Goal: Transaction & Acquisition: Purchase product/service

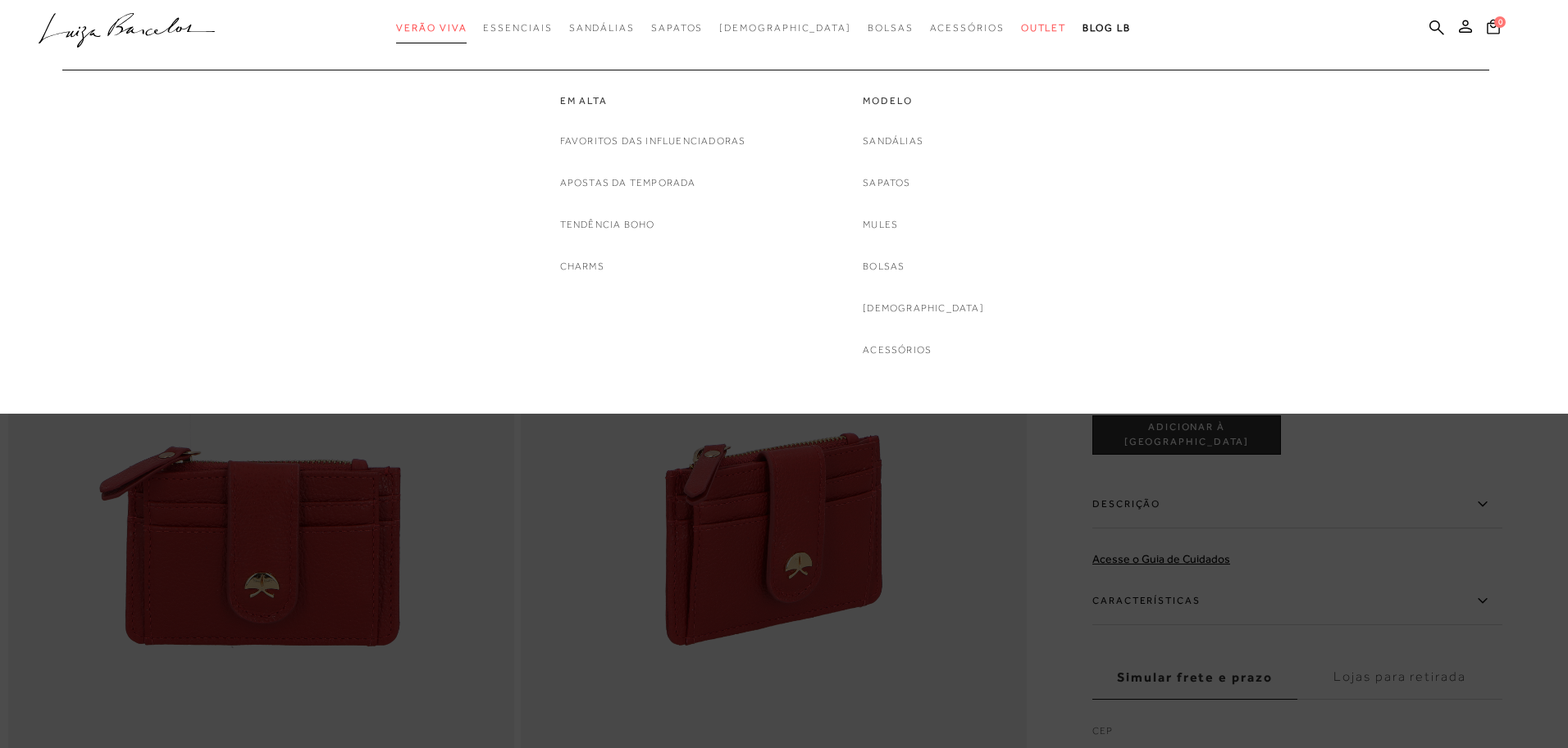
click at [458, 28] on span "Verão Viva" at bounding box center [431, 27] width 70 height 11
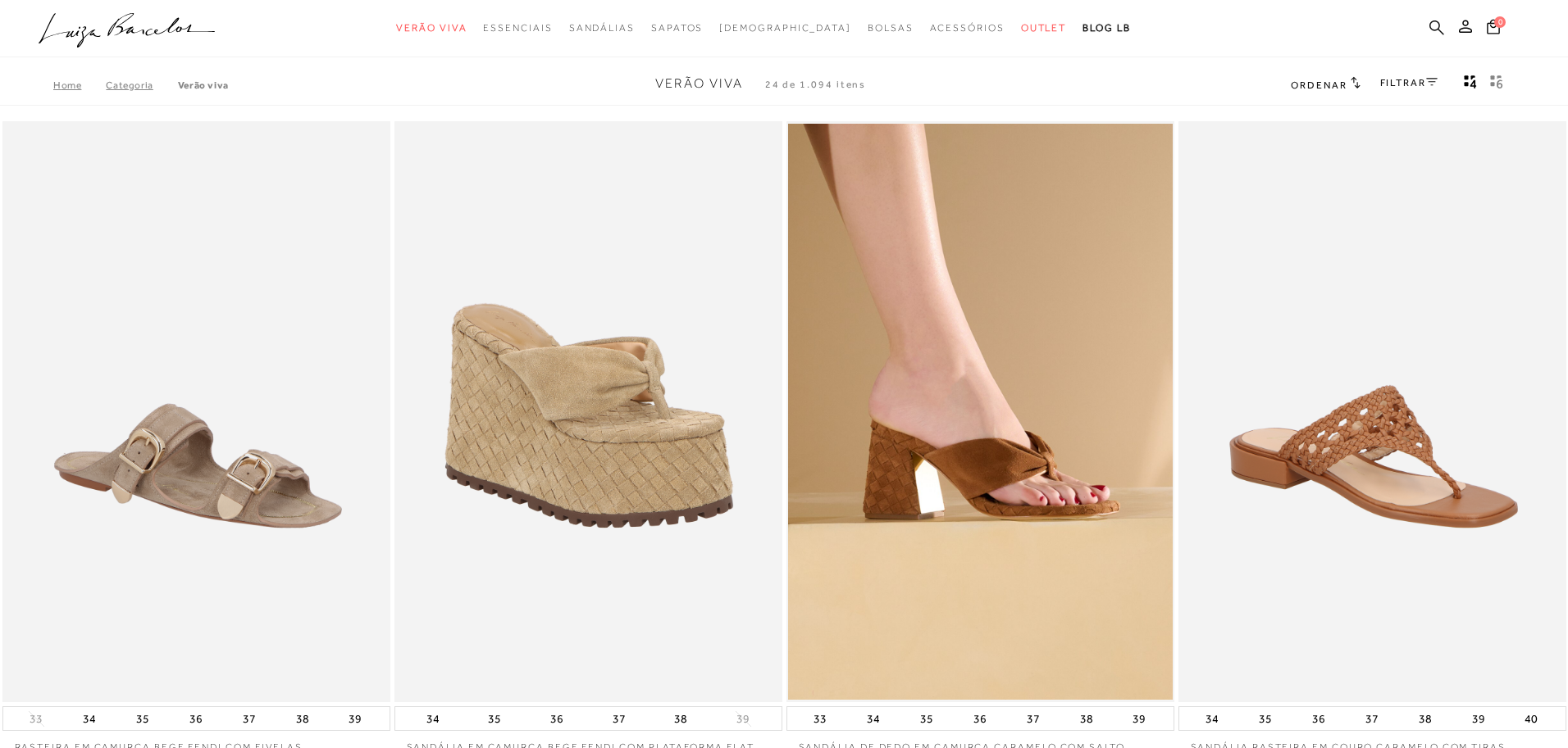
click at [1429, 23] on icon at bounding box center [1436, 27] width 15 height 15
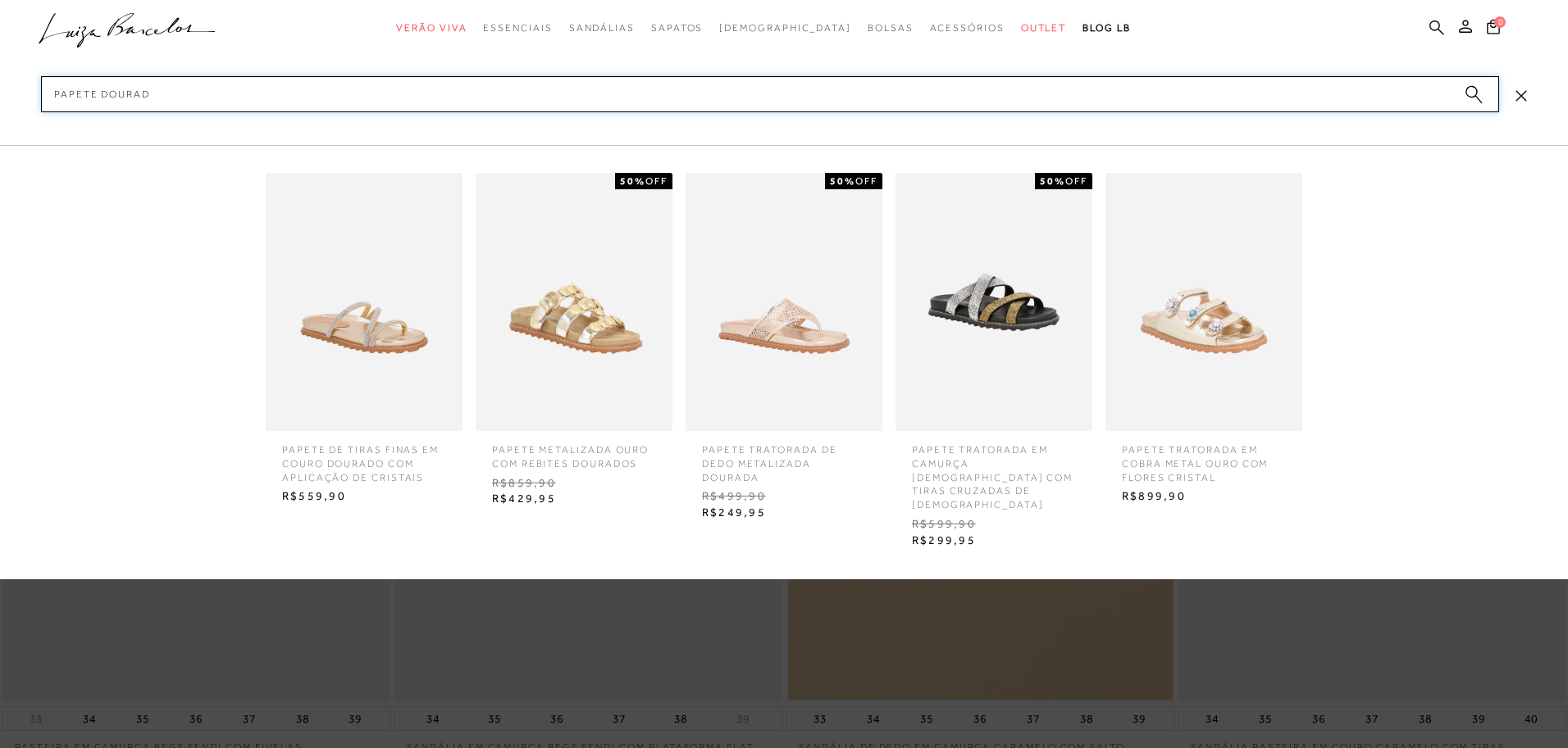
type input "papete dourada"
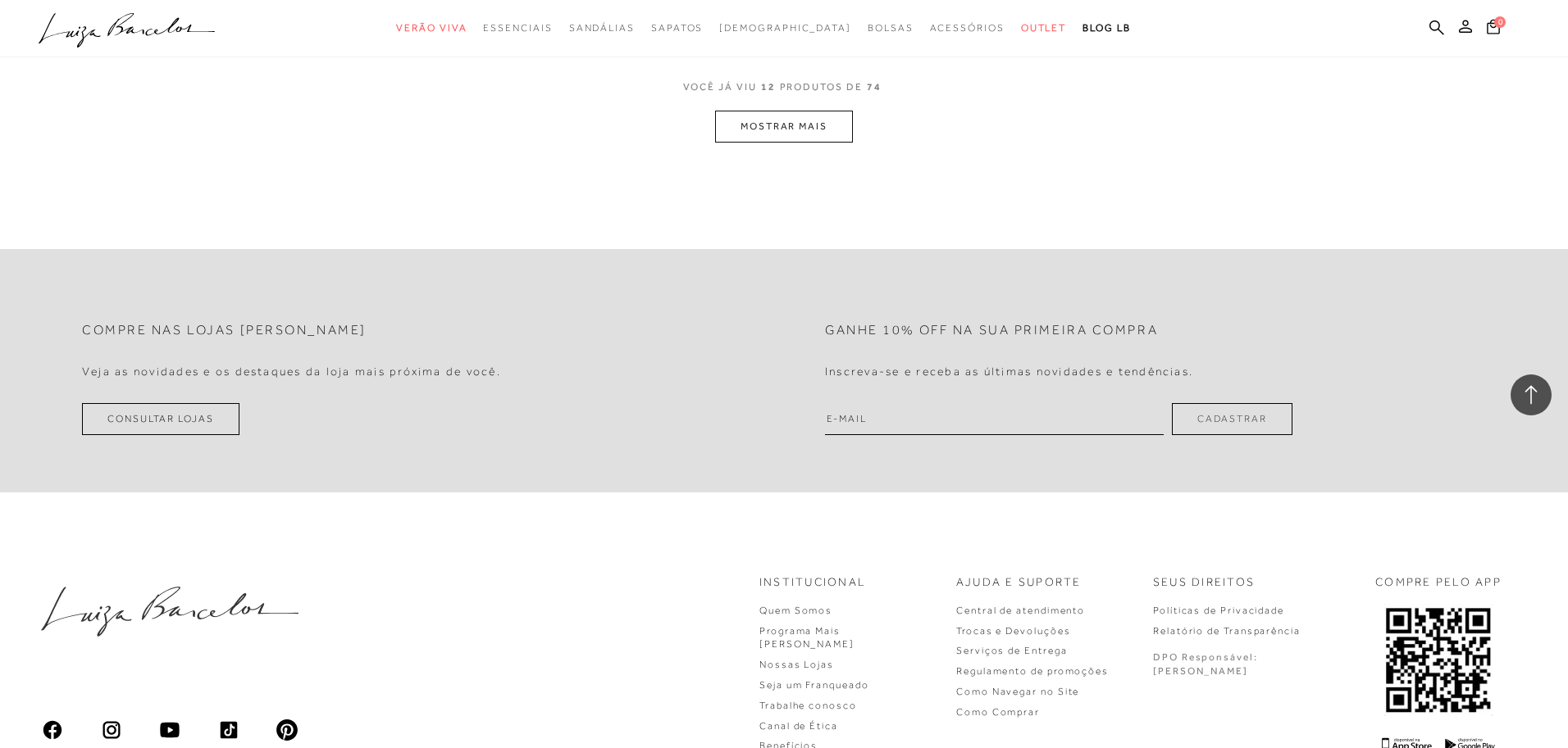
scroll to position [1973, 0]
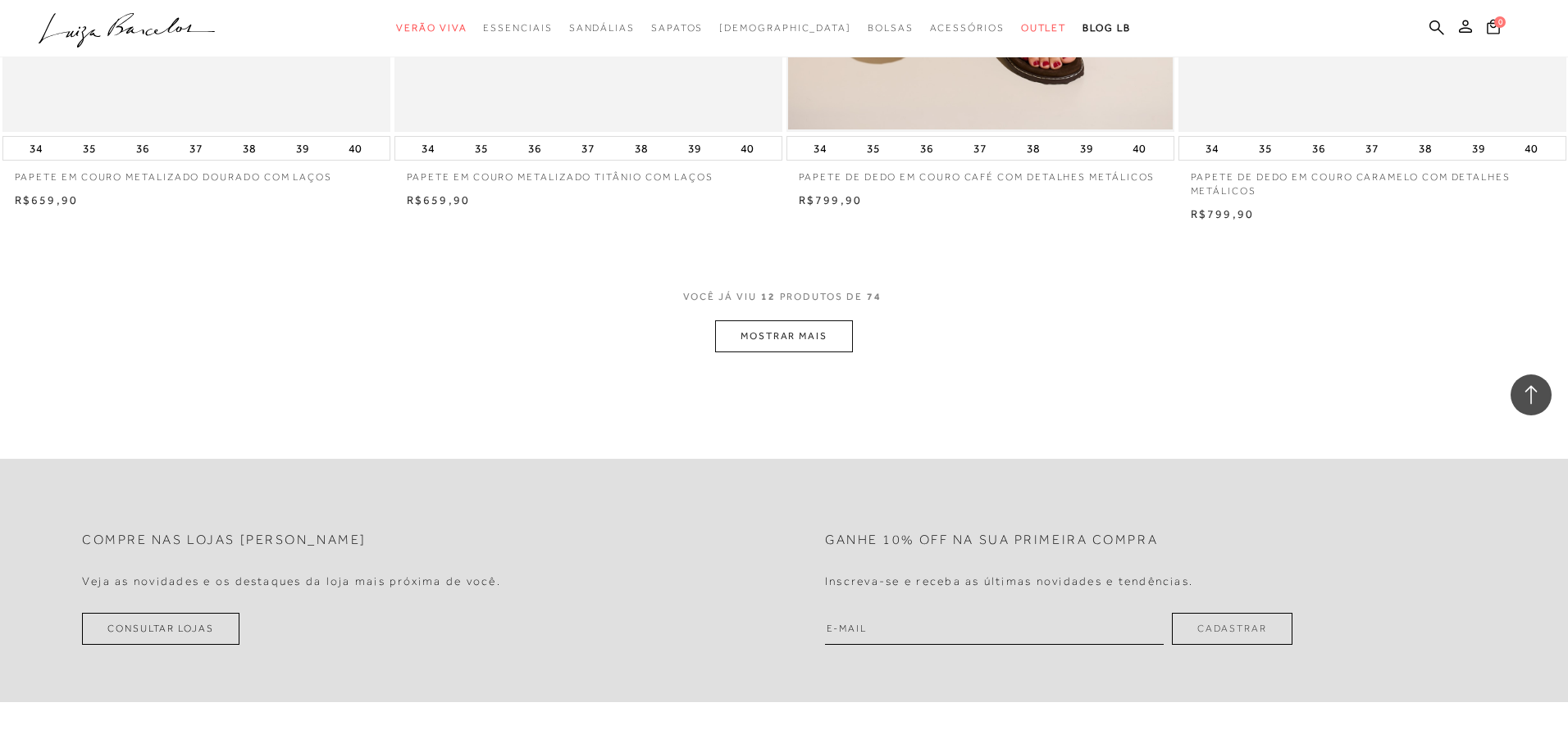
click at [799, 339] on button "MOSTRAR MAIS" at bounding box center [784, 336] width 138 height 32
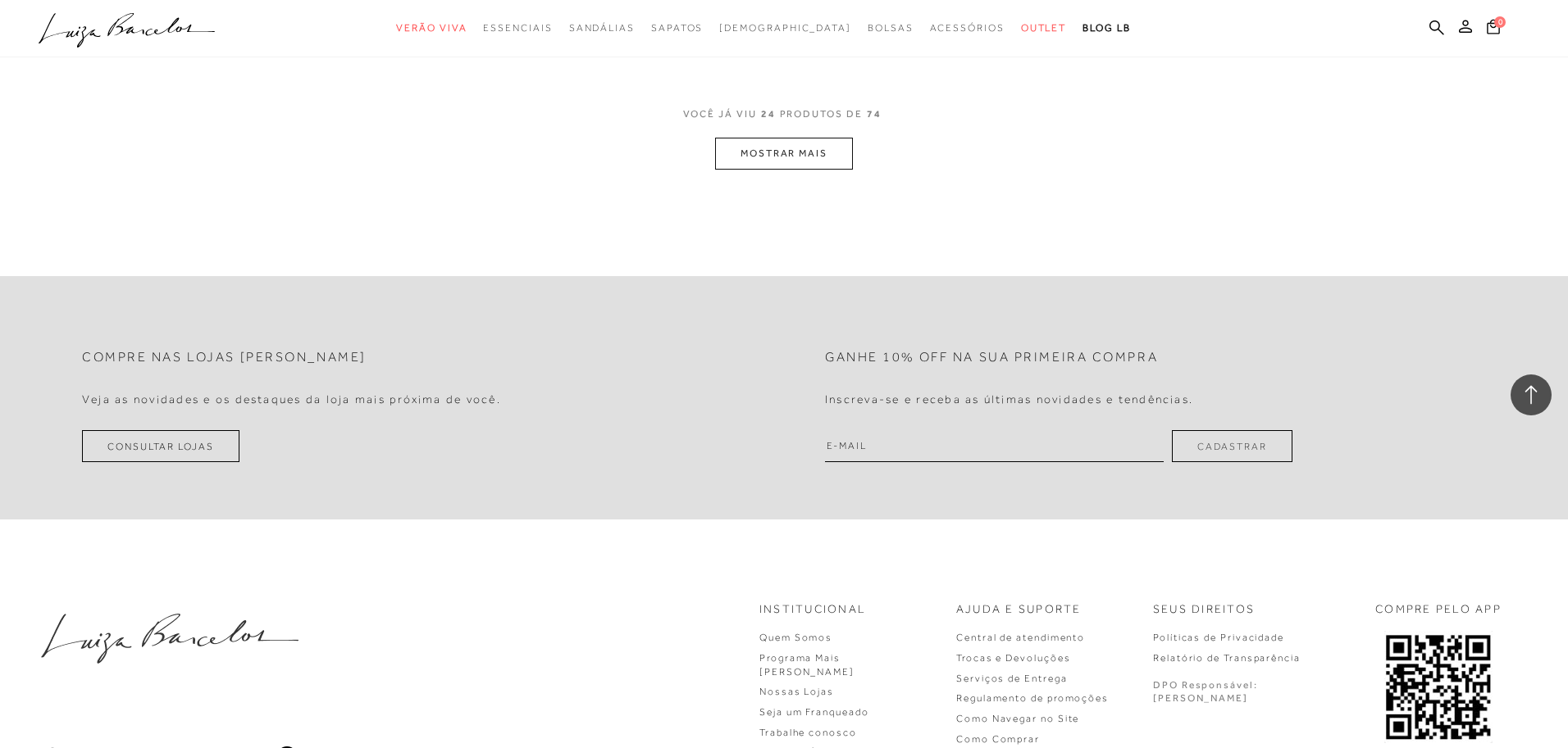
scroll to position [4237, 0]
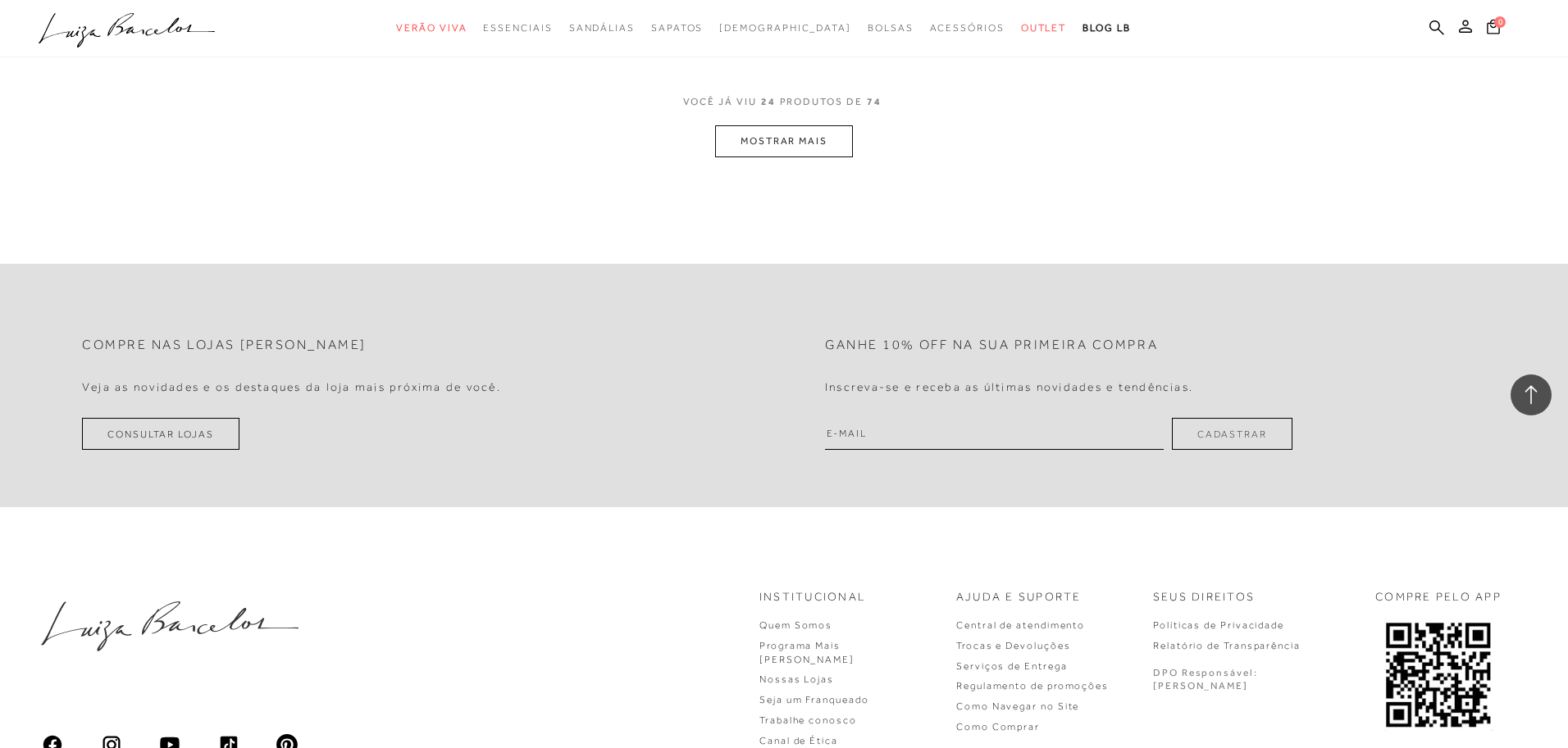
click at [783, 128] on button "MOSTRAR MAIS" at bounding box center [784, 141] width 138 height 32
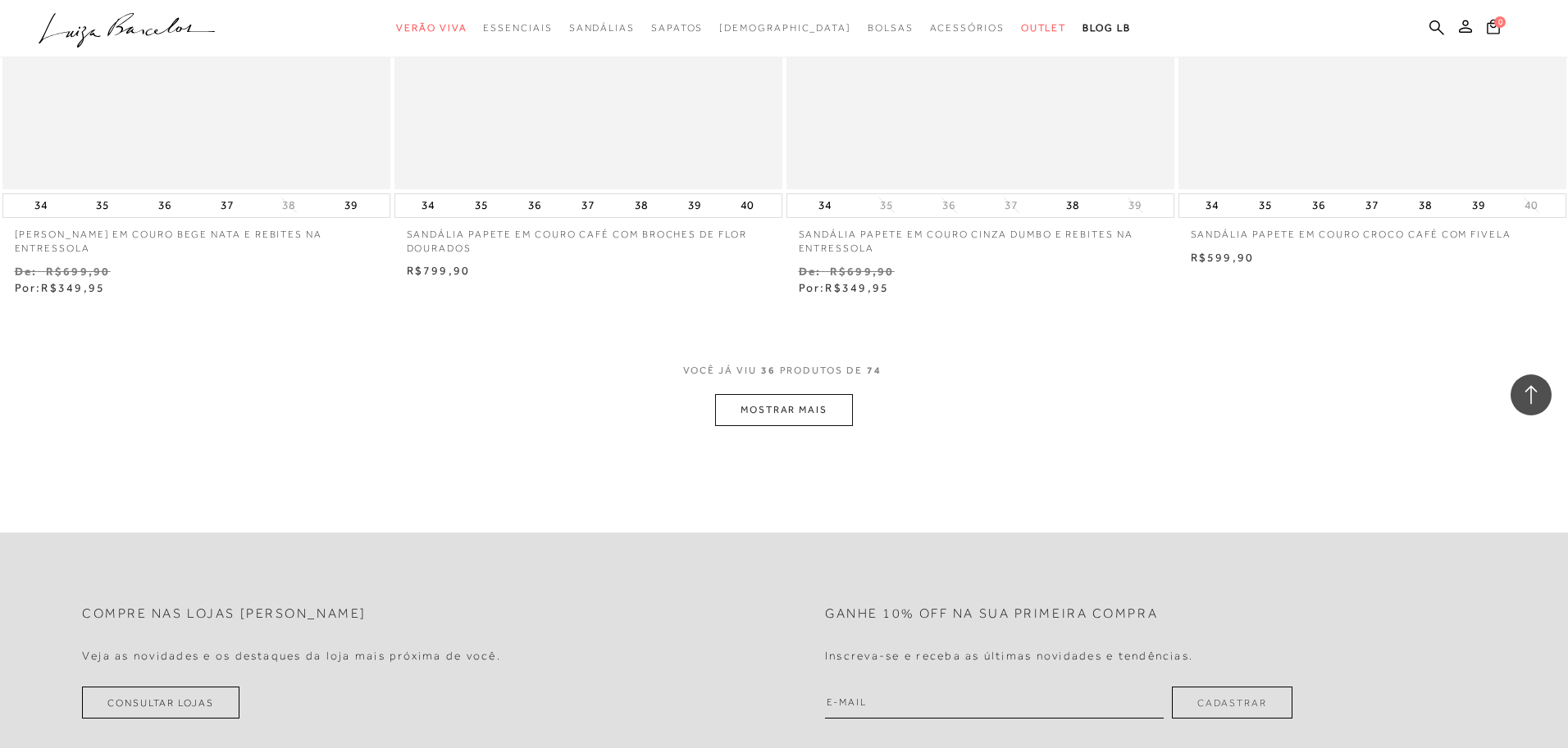
scroll to position [6096, 0]
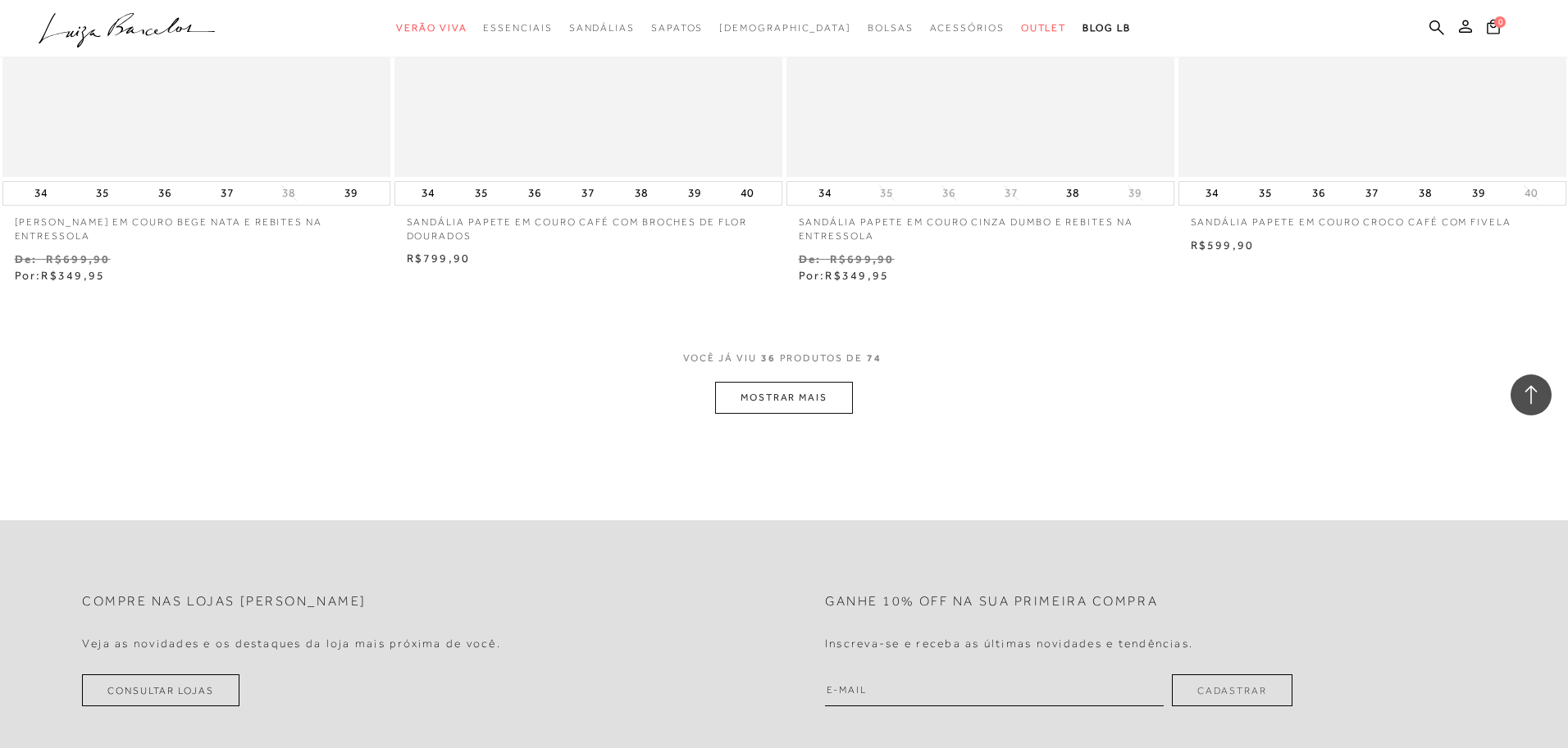
click at [802, 401] on button "MOSTRAR MAIS" at bounding box center [784, 398] width 138 height 32
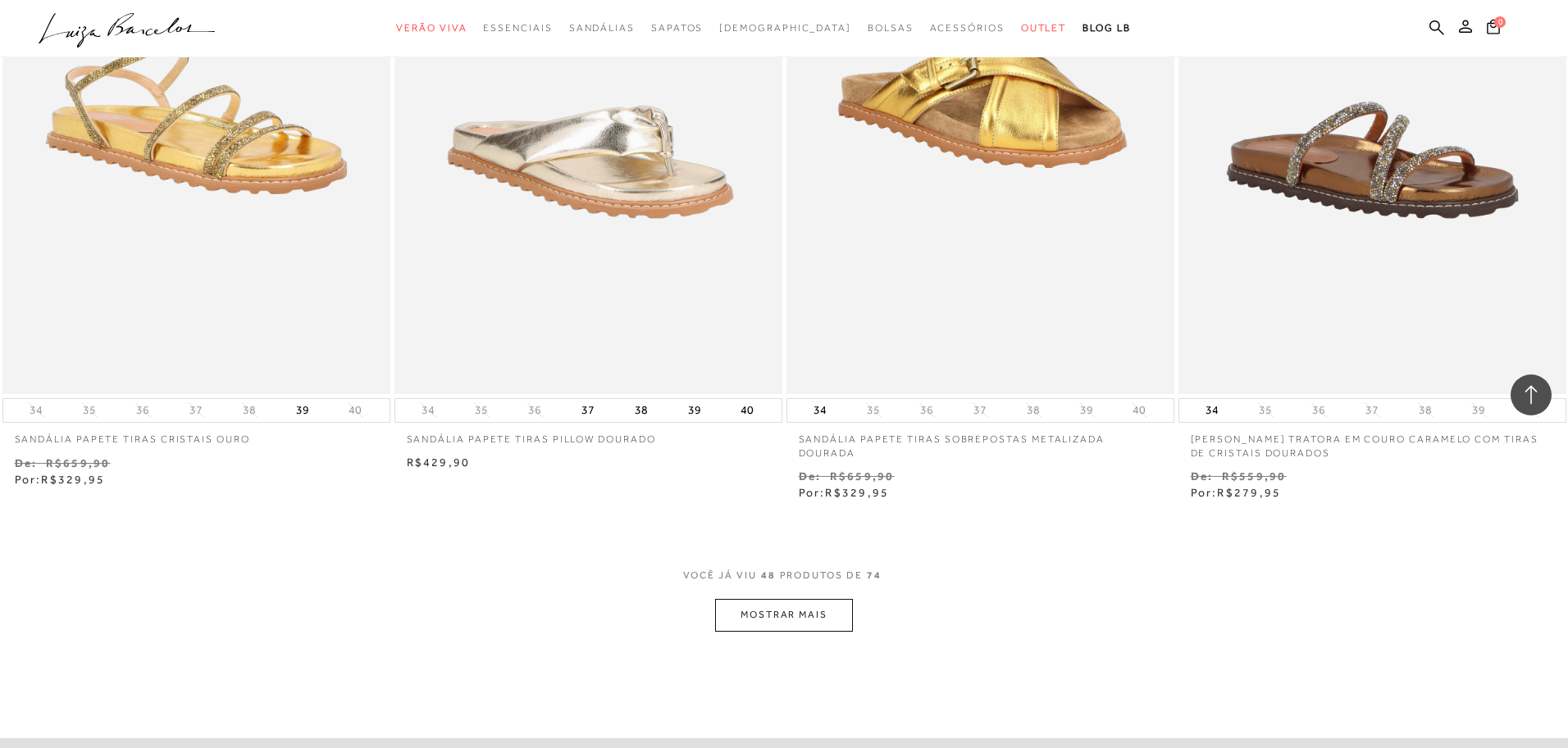
scroll to position [8018, 0]
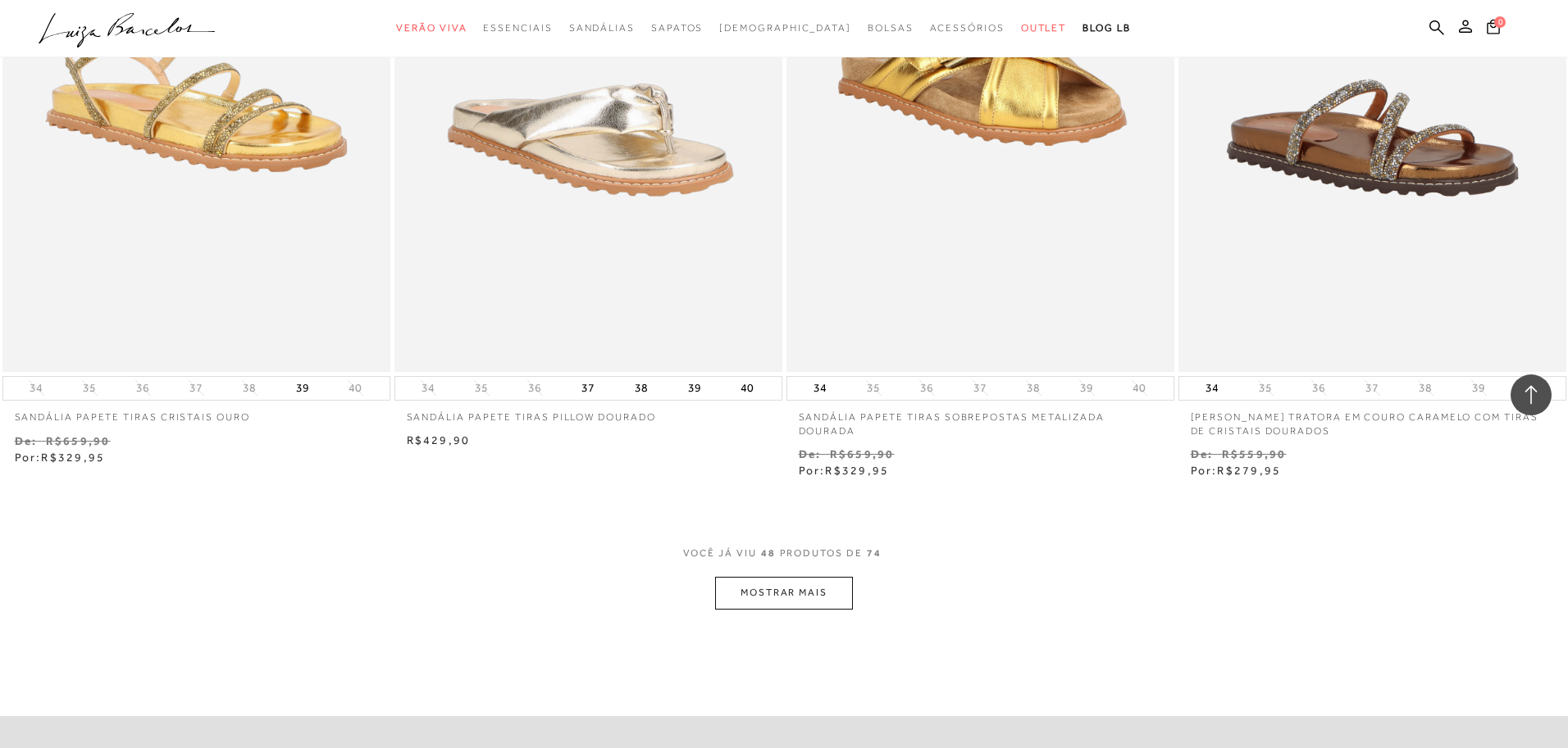
click at [796, 595] on button "MOSTRAR MAIS" at bounding box center [784, 592] width 138 height 32
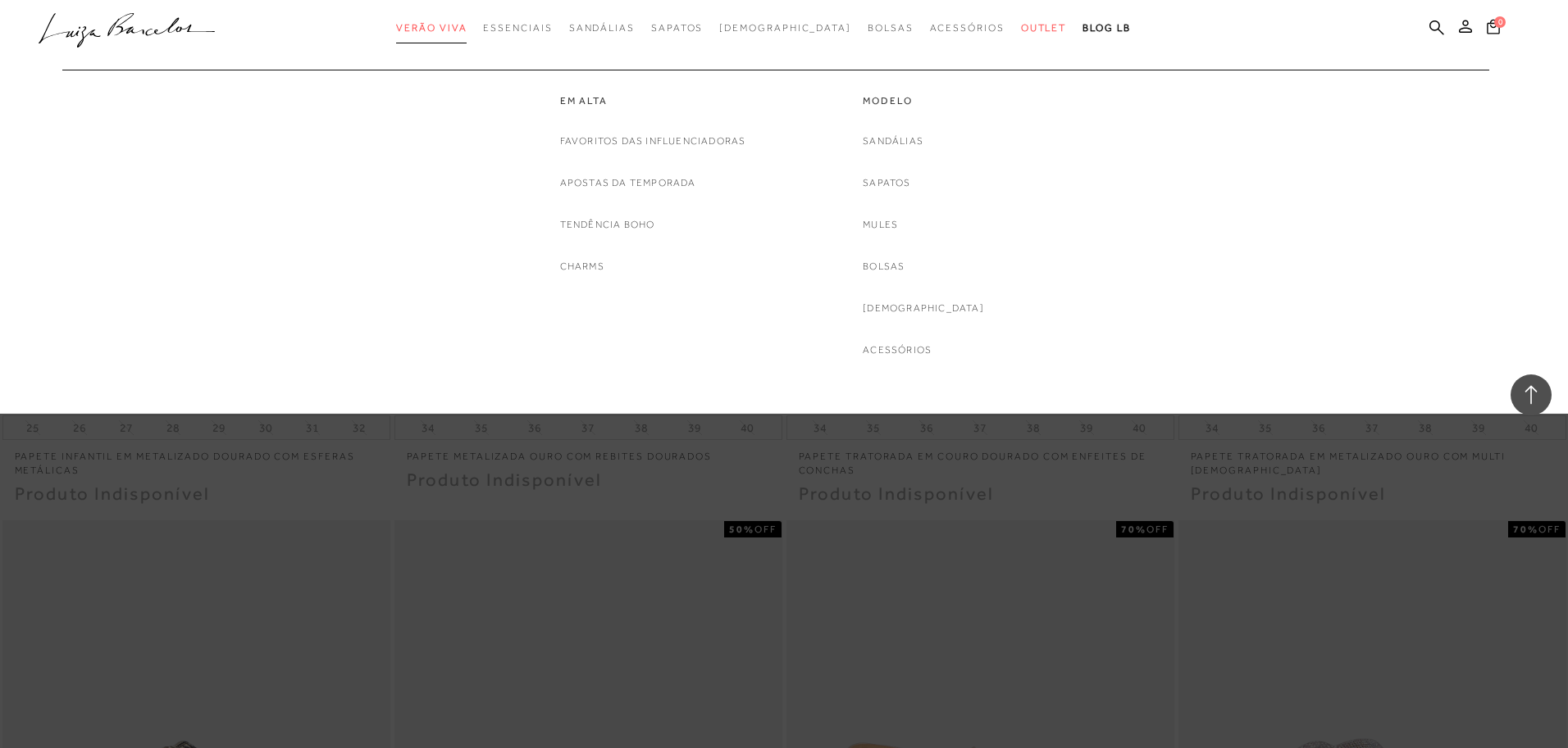
click at [467, 29] on span "Verão Viva" at bounding box center [431, 27] width 70 height 11
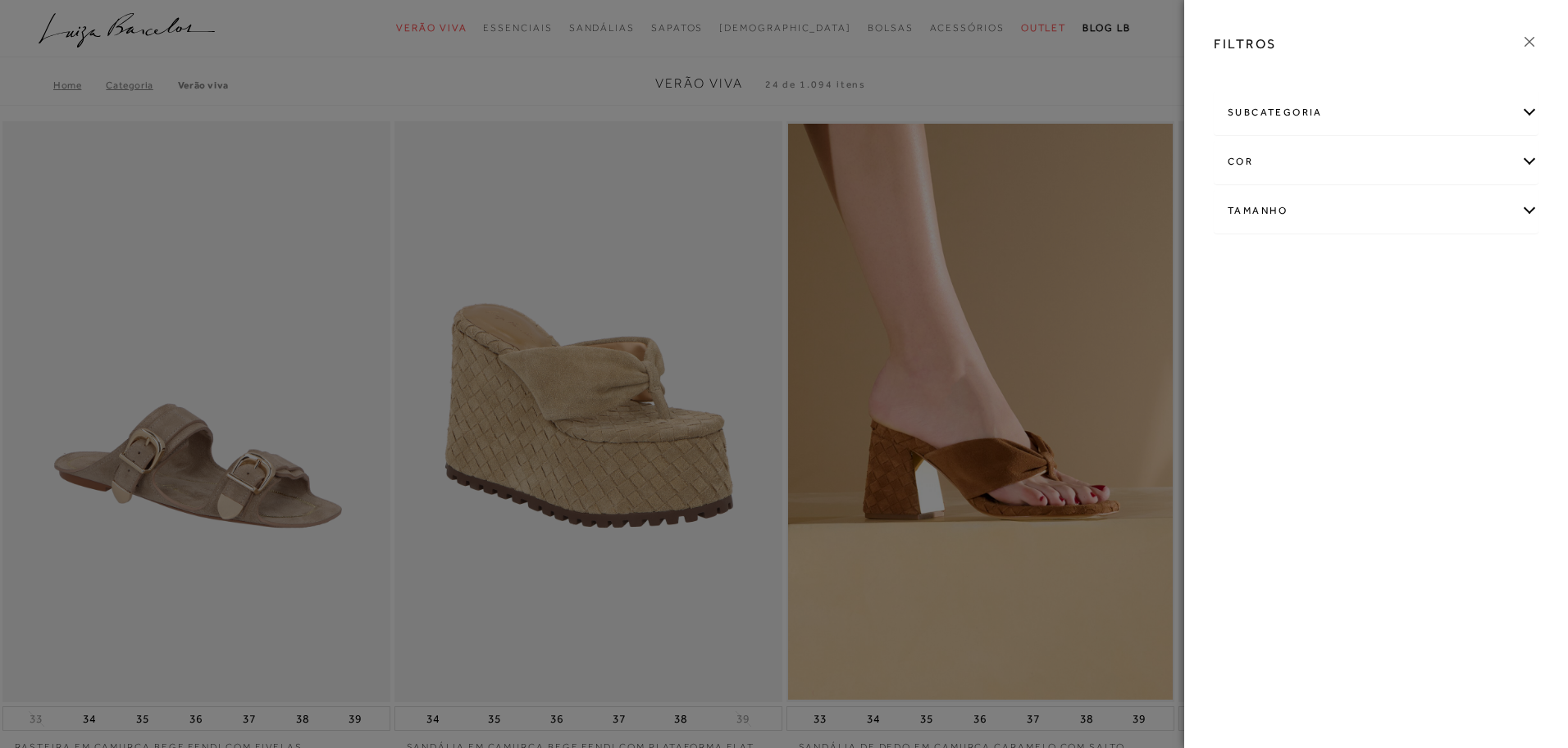
click at [1240, 158] on div "cor" at bounding box center [1376, 162] width 323 height 44
click at [1273, 305] on span "DOURADO" at bounding box center [1260, 301] width 64 height 12
click at [1241, 305] on input "DOURADO" at bounding box center [1233, 303] width 16 height 16
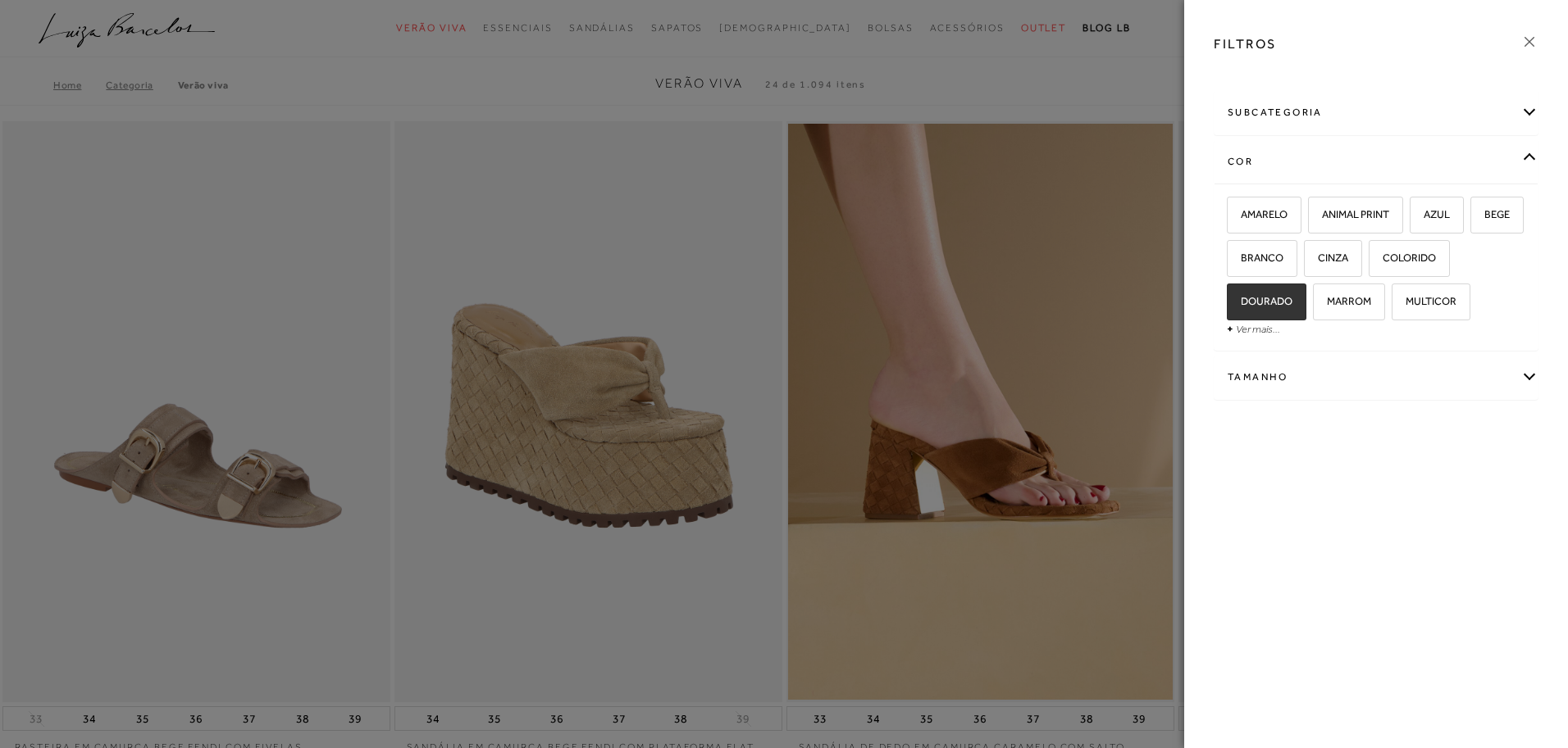
checkbox input "true"
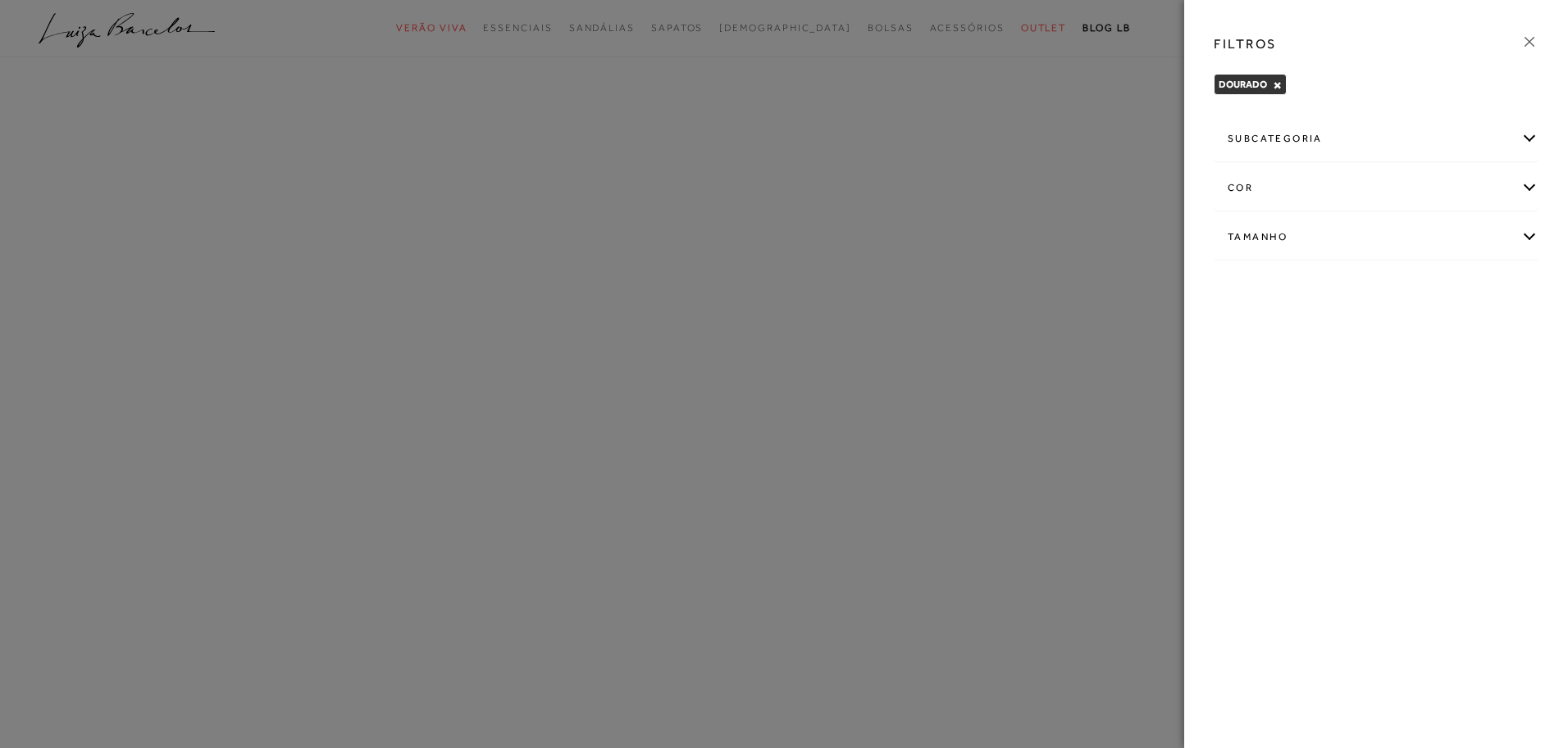
click at [1530, 41] on icon at bounding box center [1530, 42] width 10 height 10
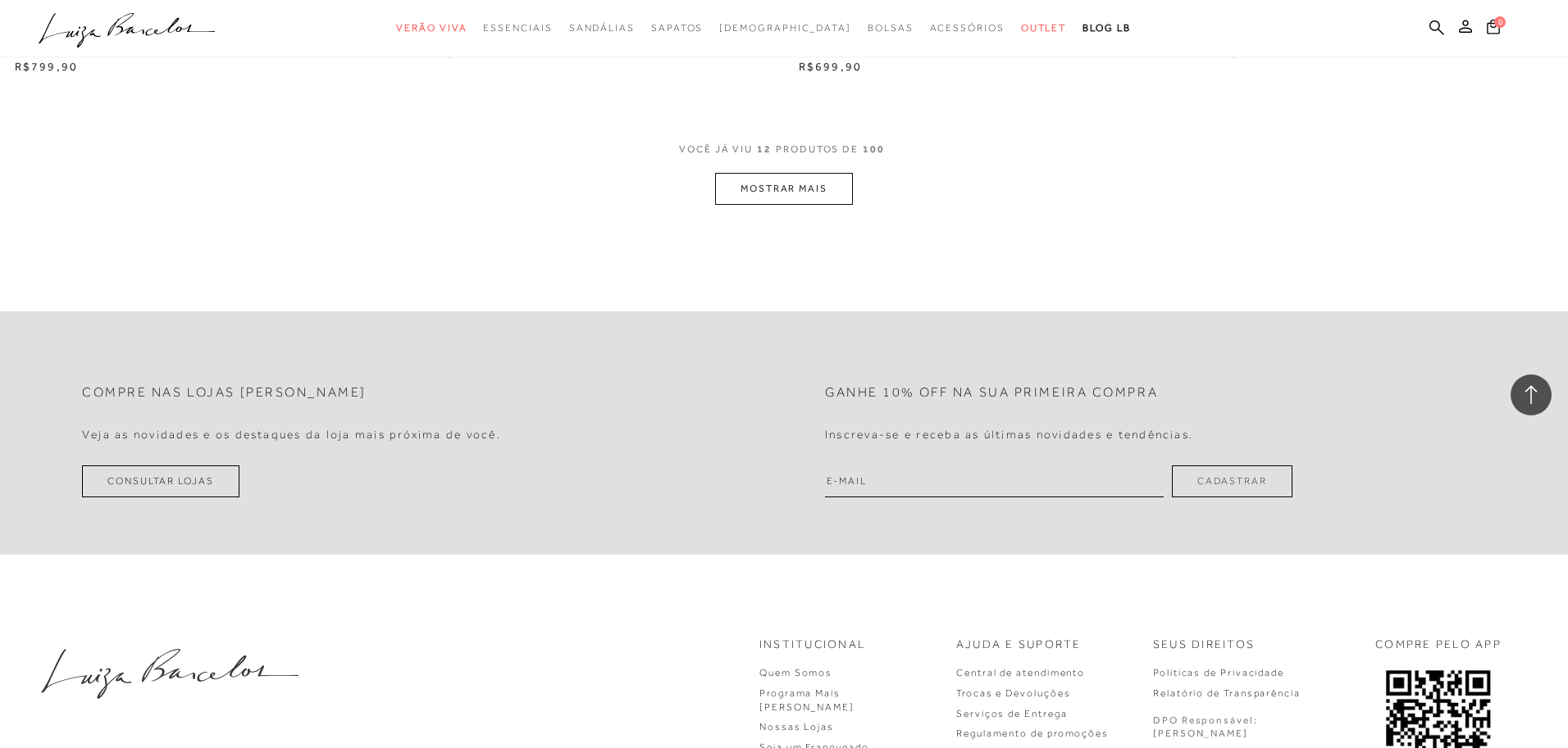
scroll to position [2117, 0]
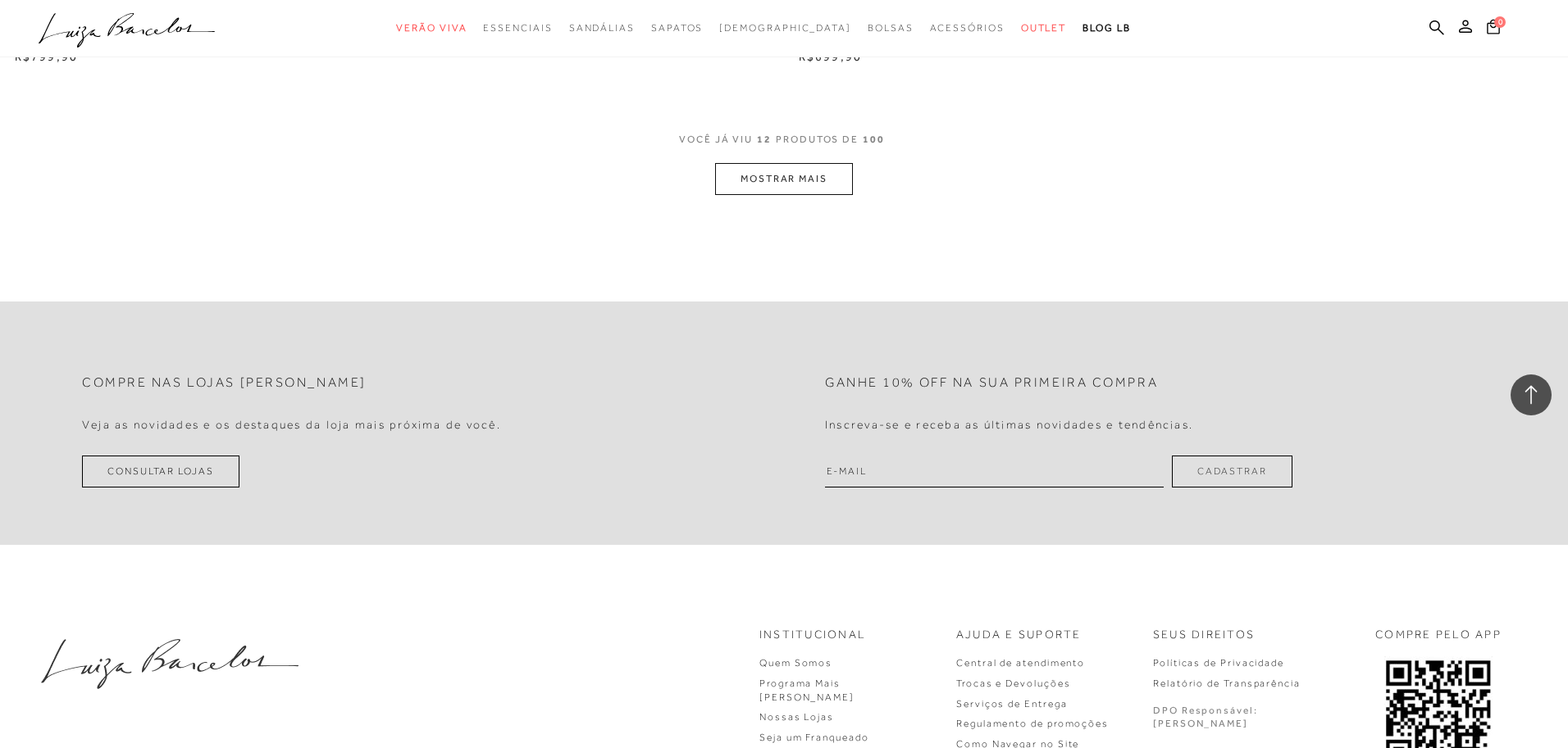
click at [786, 169] on button "MOSTRAR MAIS" at bounding box center [784, 179] width 138 height 32
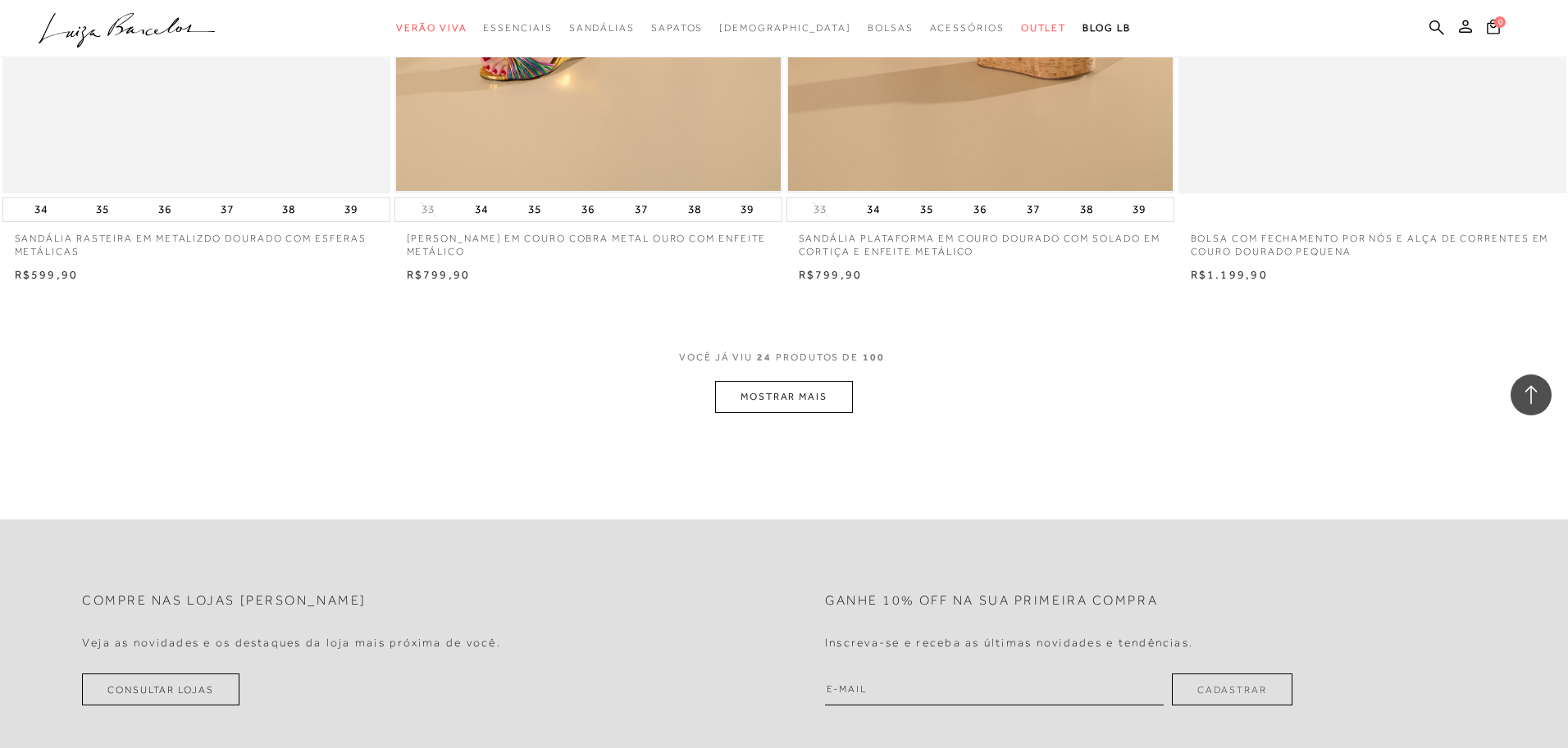
scroll to position [3988, 0]
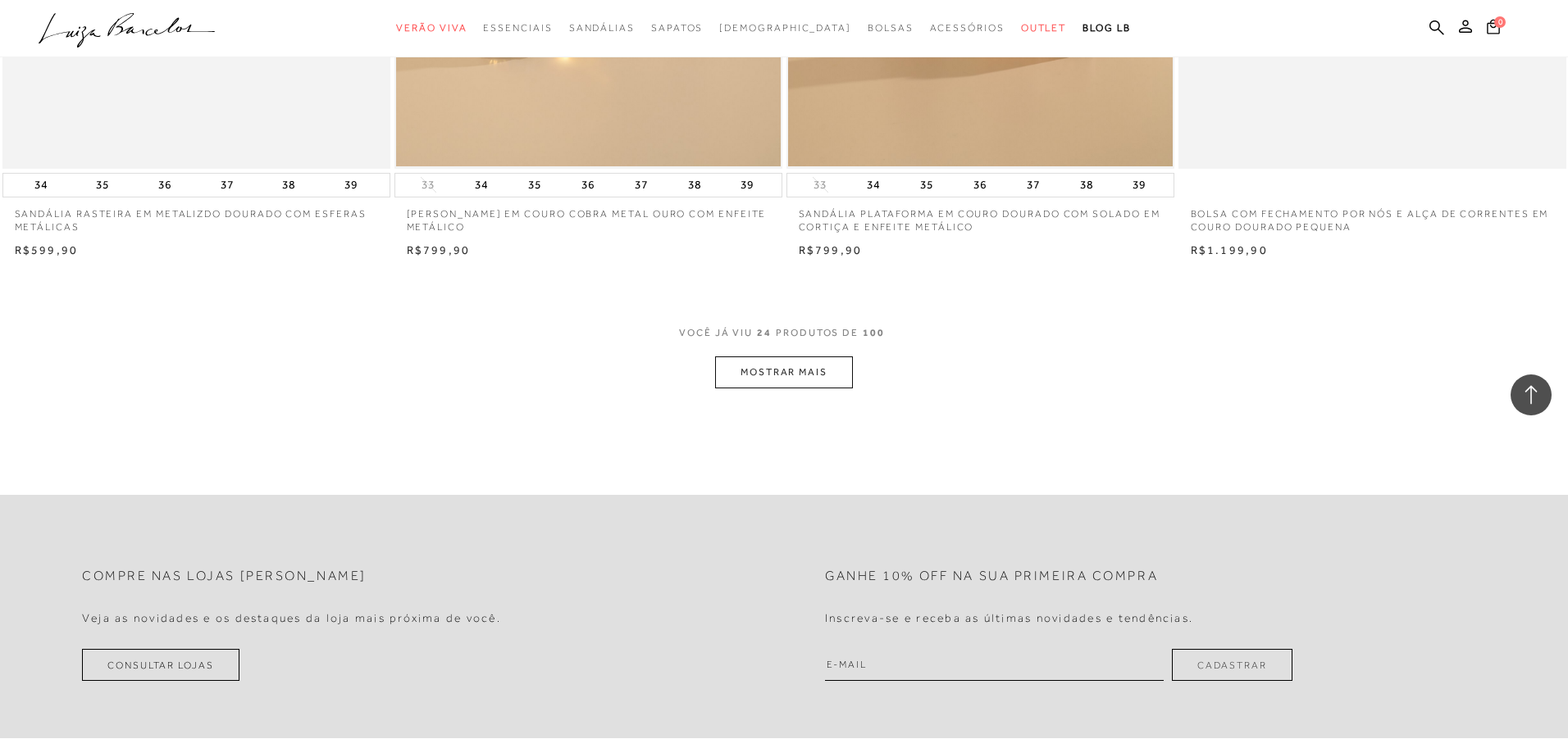
click at [756, 375] on button "MOSTRAR MAIS" at bounding box center [784, 372] width 138 height 32
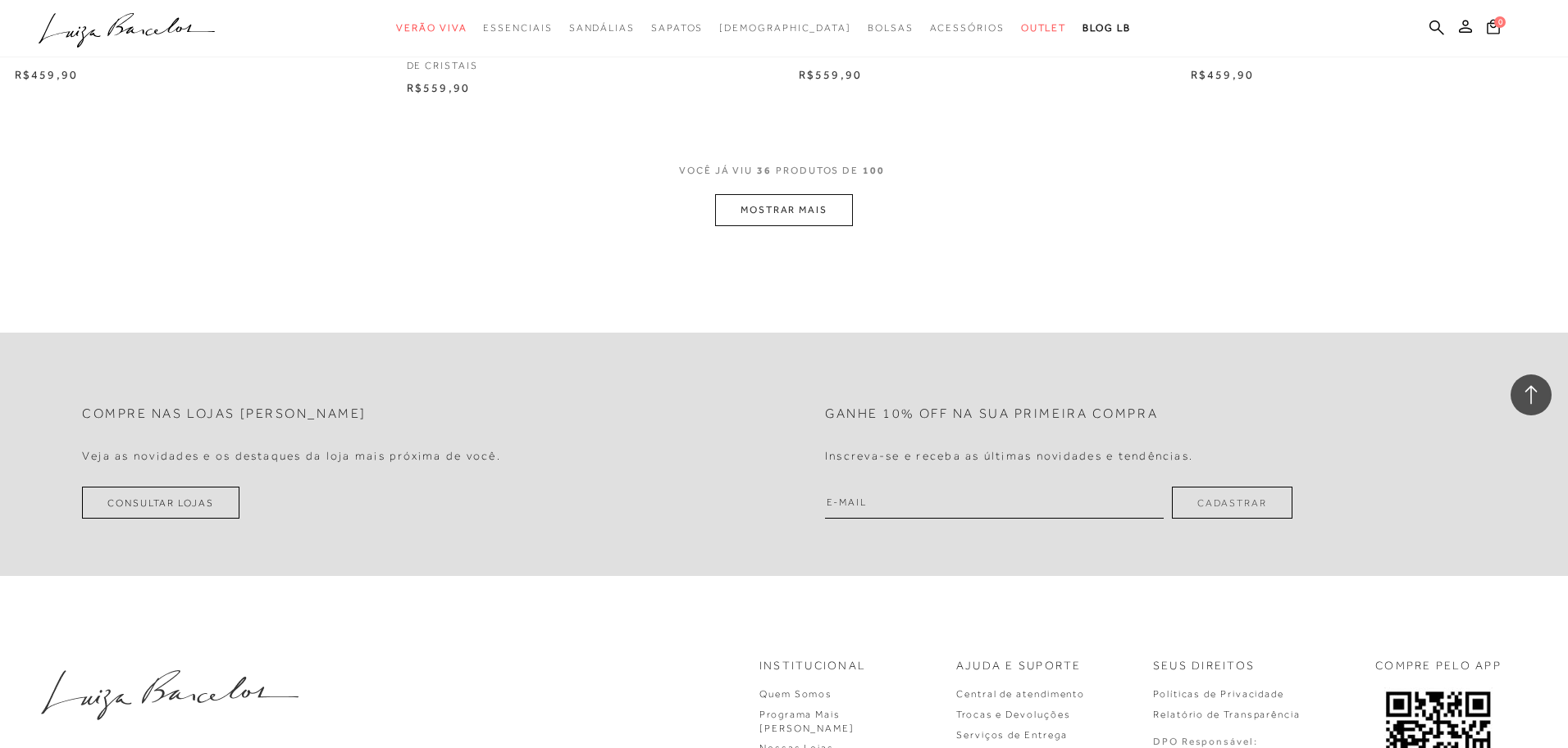
scroll to position [6228, 0]
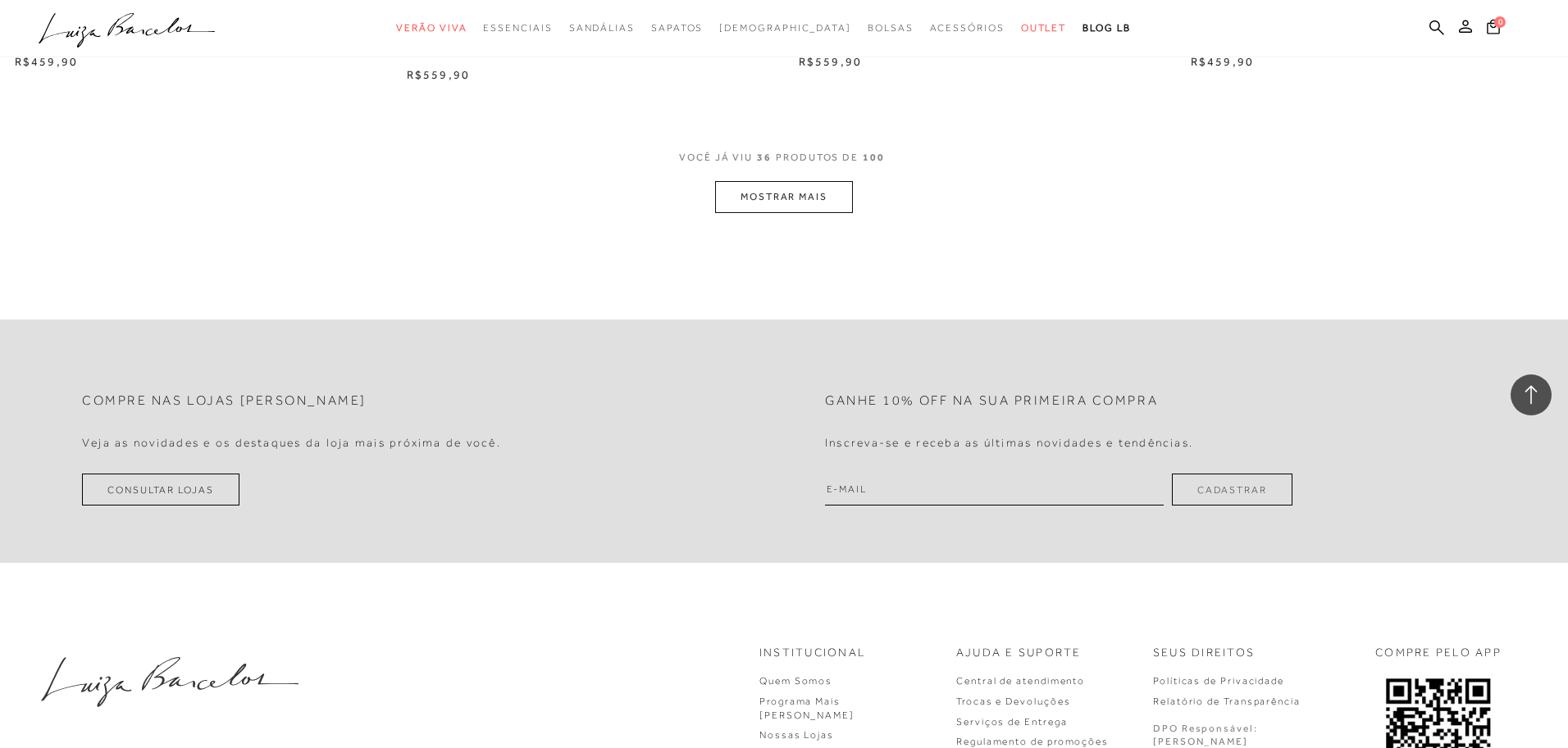
click at [774, 207] on button "MOSTRAR MAIS" at bounding box center [784, 197] width 138 height 32
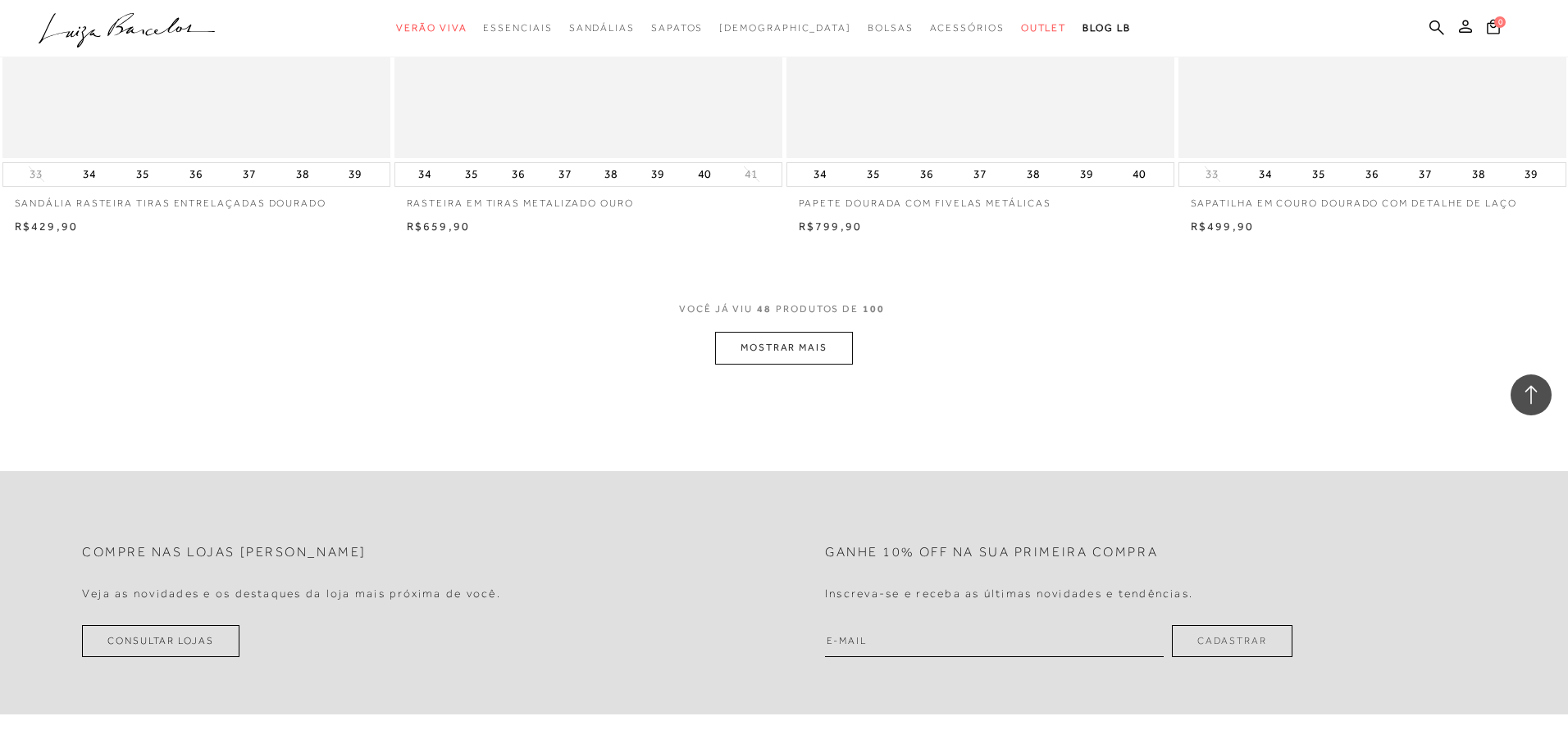
scroll to position [8146, 0]
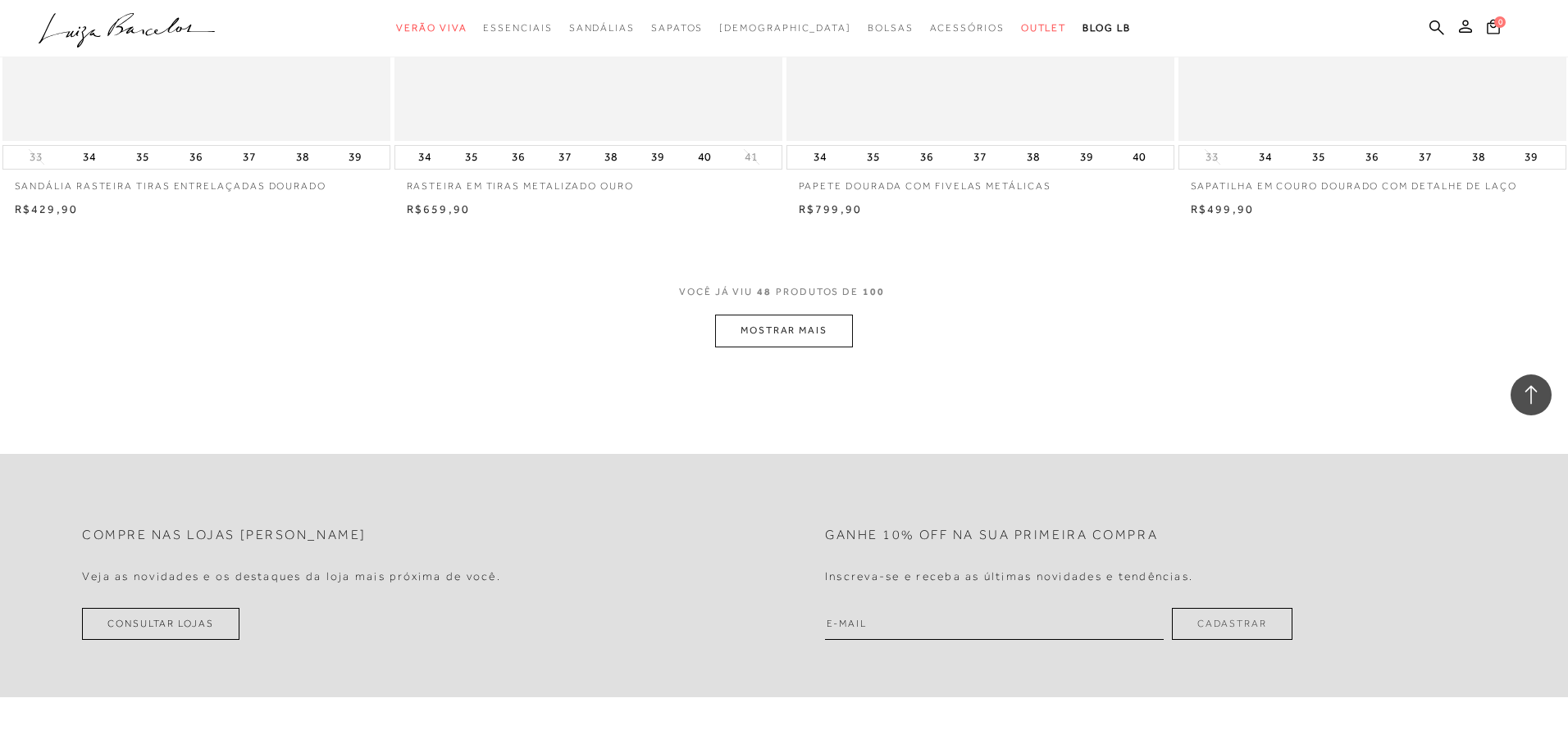
click at [796, 327] on button "MOSTRAR MAIS" at bounding box center [784, 330] width 138 height 32
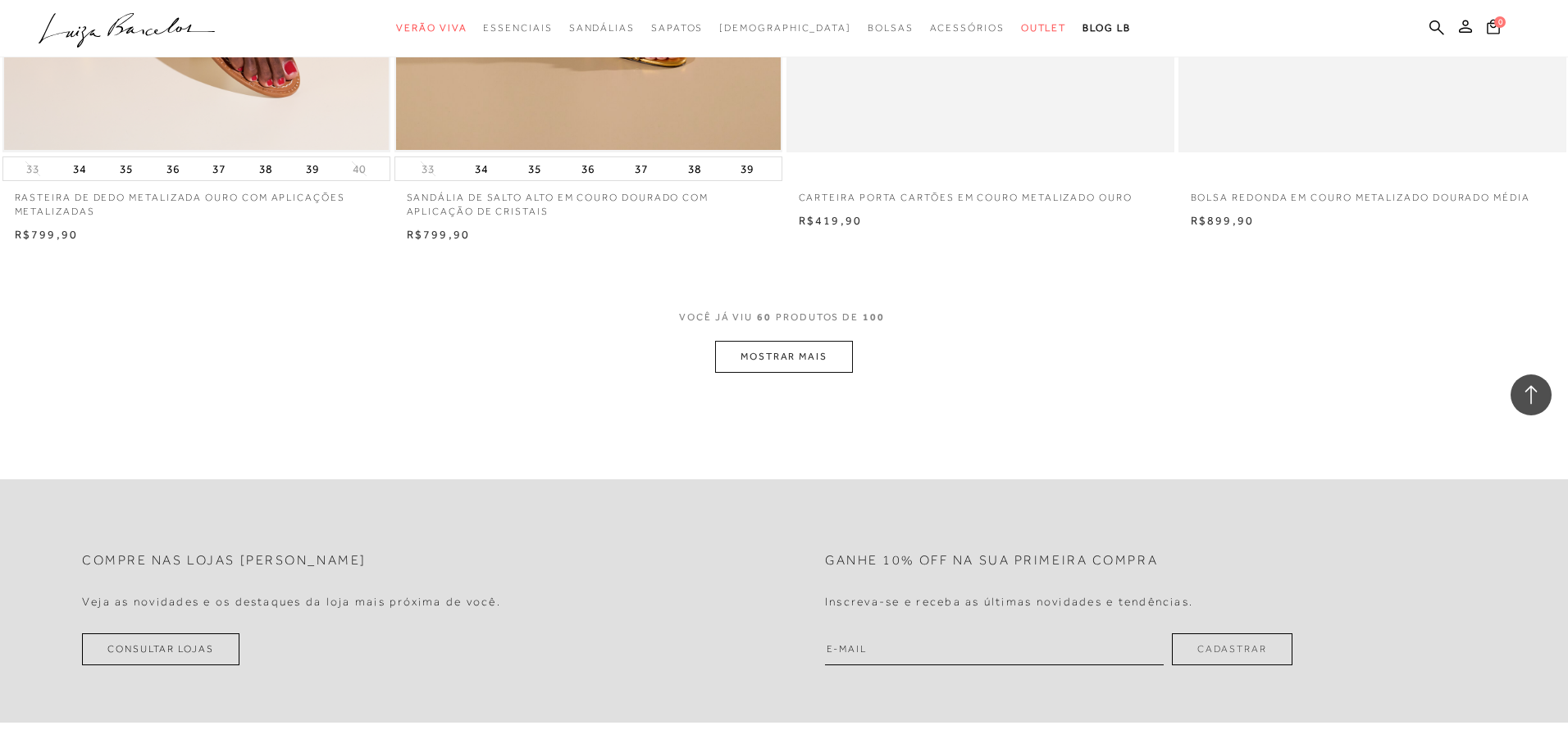
scroll to position [10190, 0]
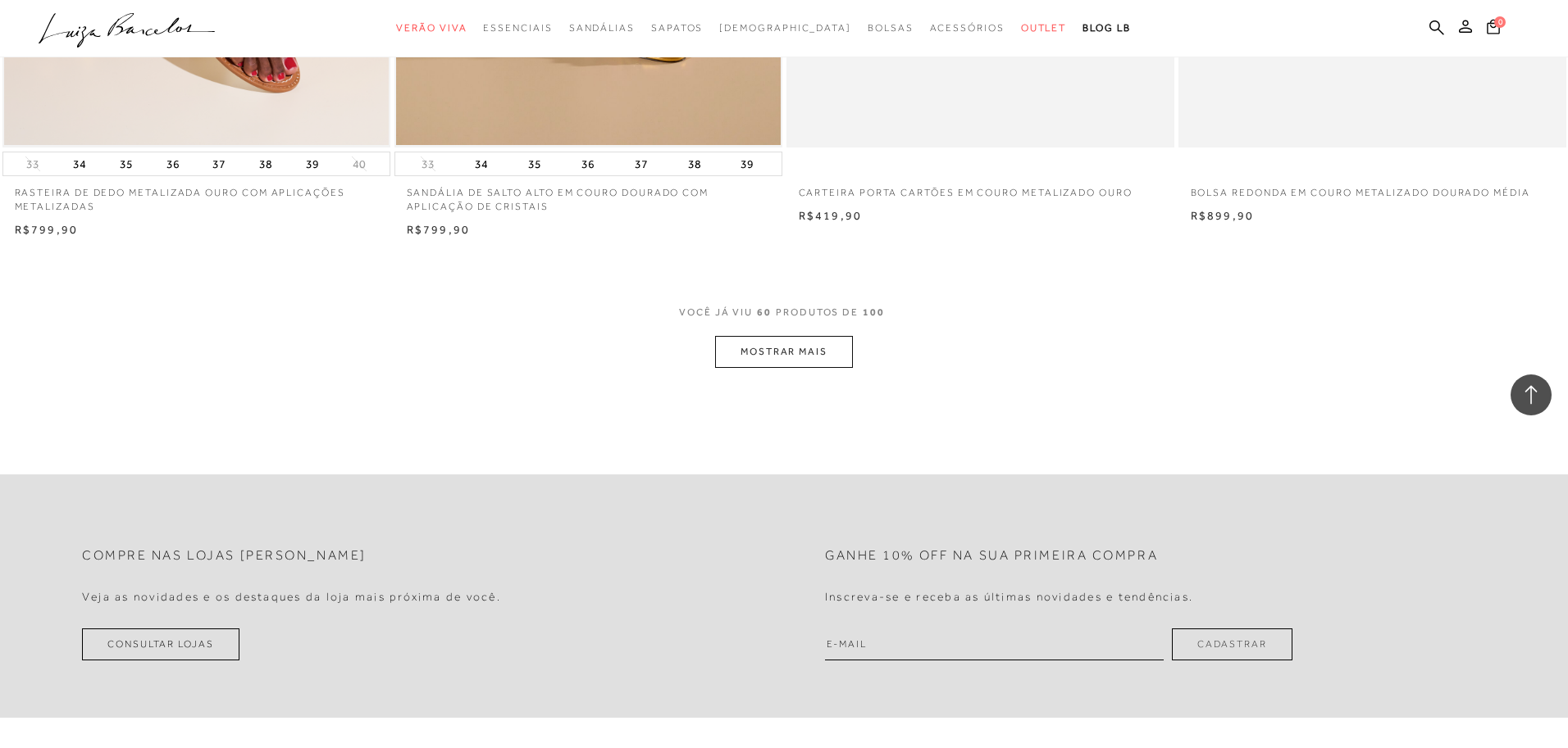
click at [775, 356] on button "MOSTRAR MAIS" at bounding box center [784, 351] width 138 height 32
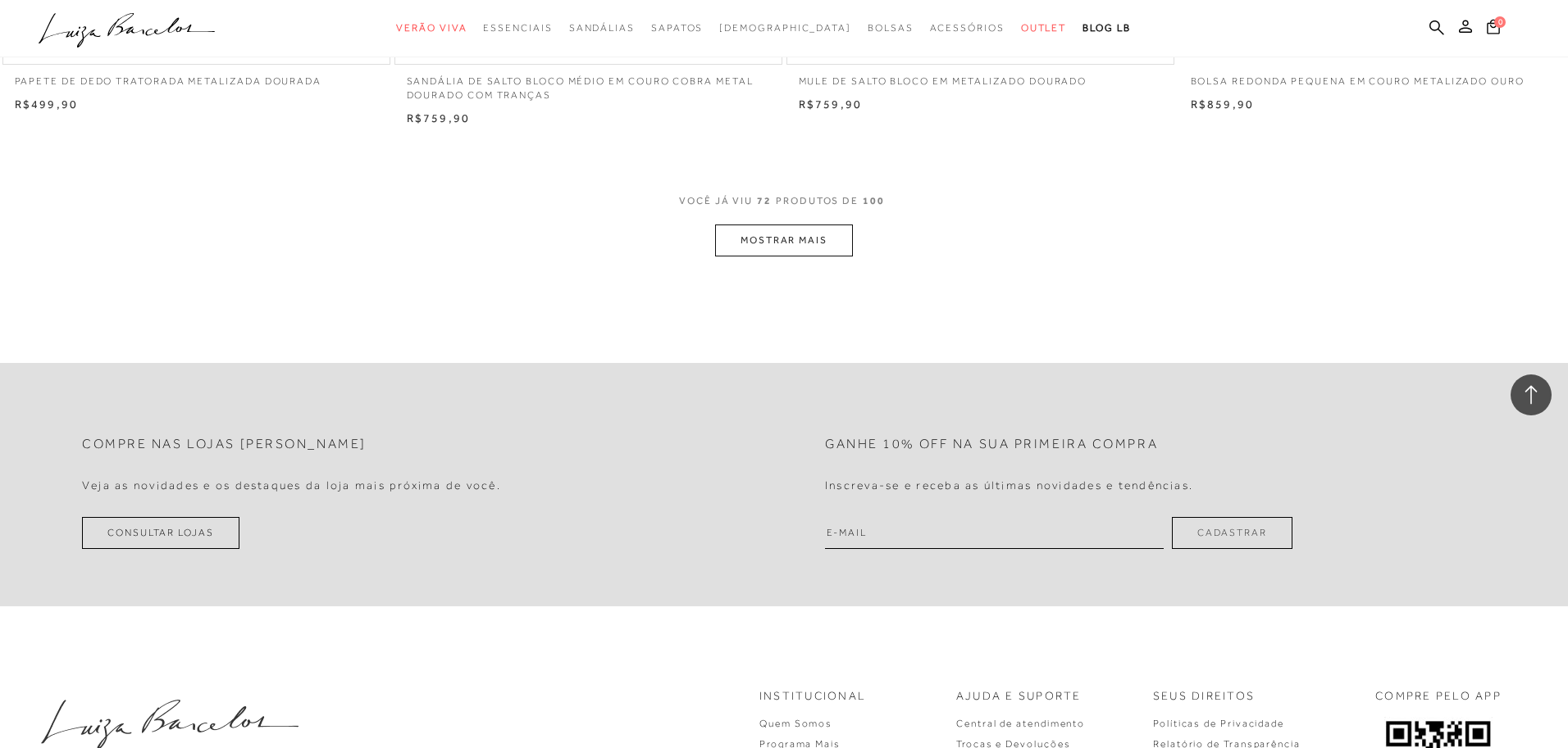
scroll to position [12375, 0]
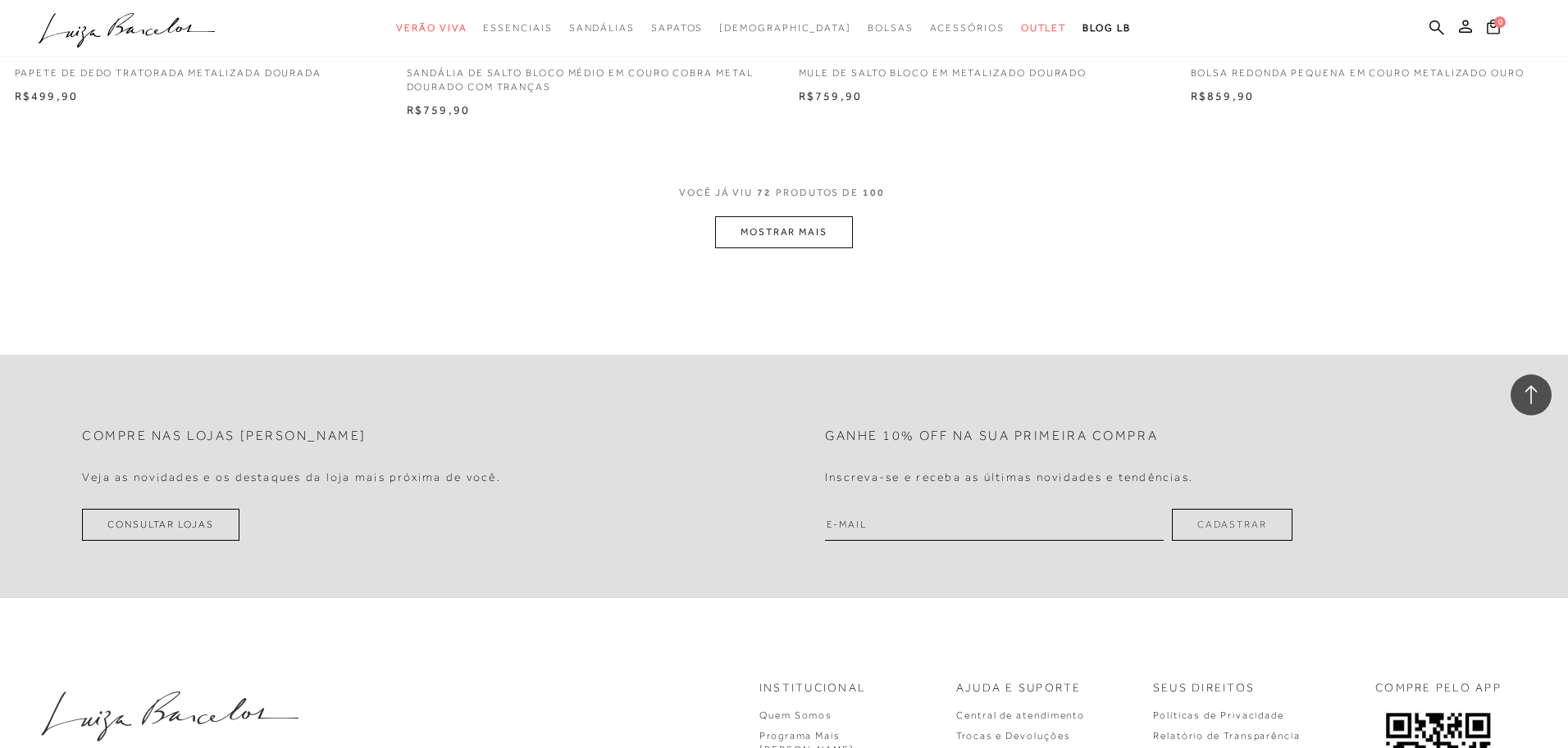
click at [765, 230] on button "MOSTRAR MAIS" at bounding box center [784, 232] width 138 height 32
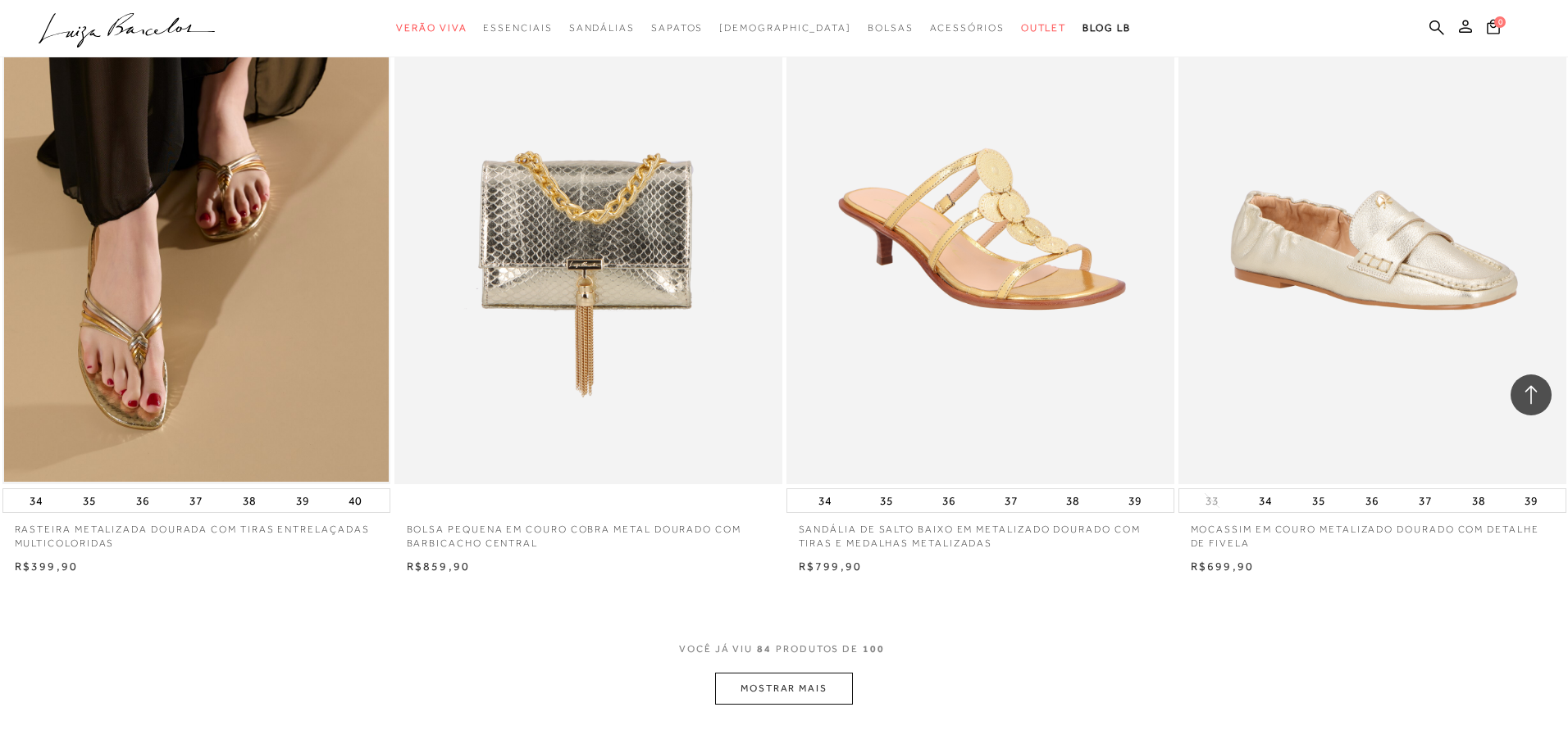
scroll to position [13988, 0]
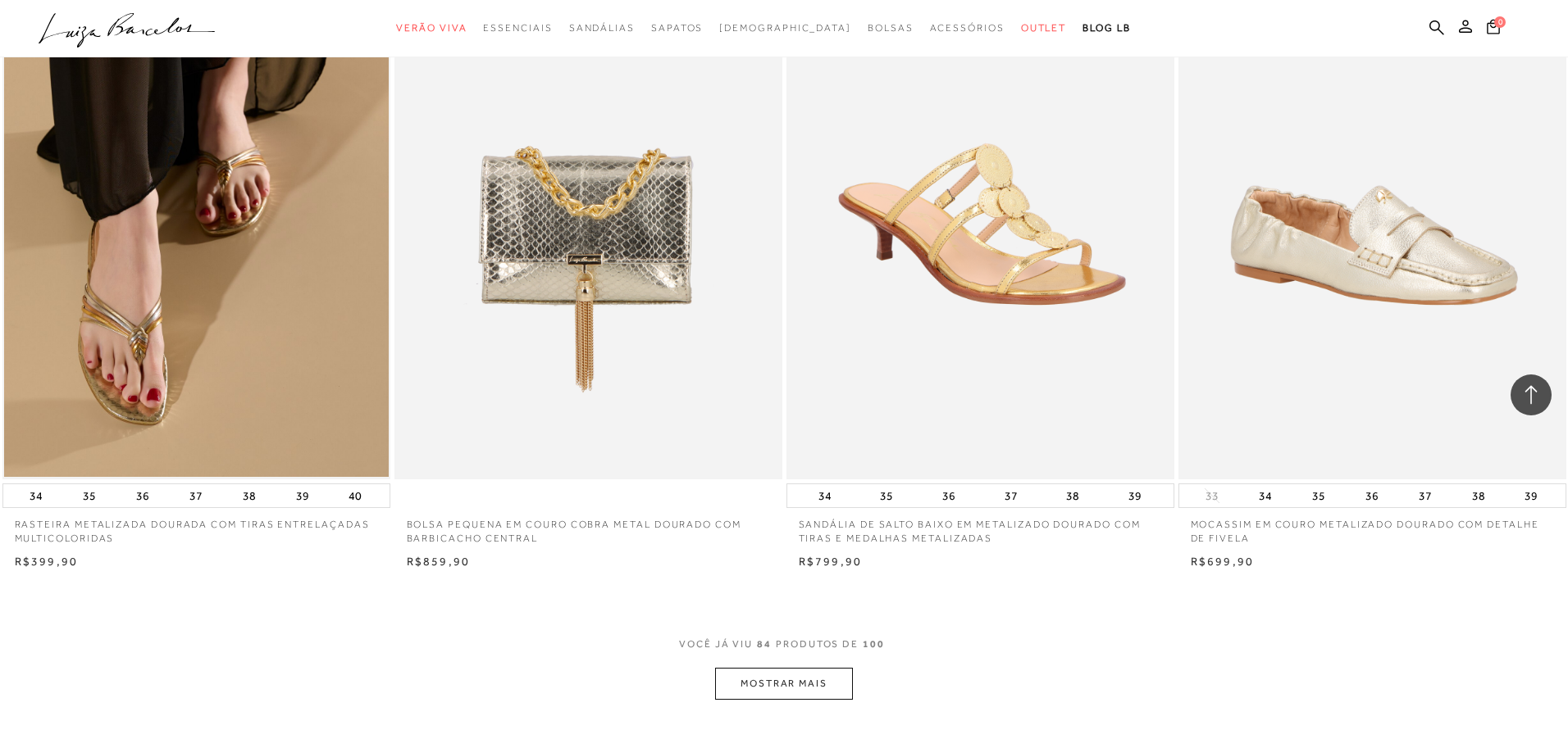
click at [771, 680] on button "MOSTRAR MAIS" at bounding box center [784, 684] width 138 height 32
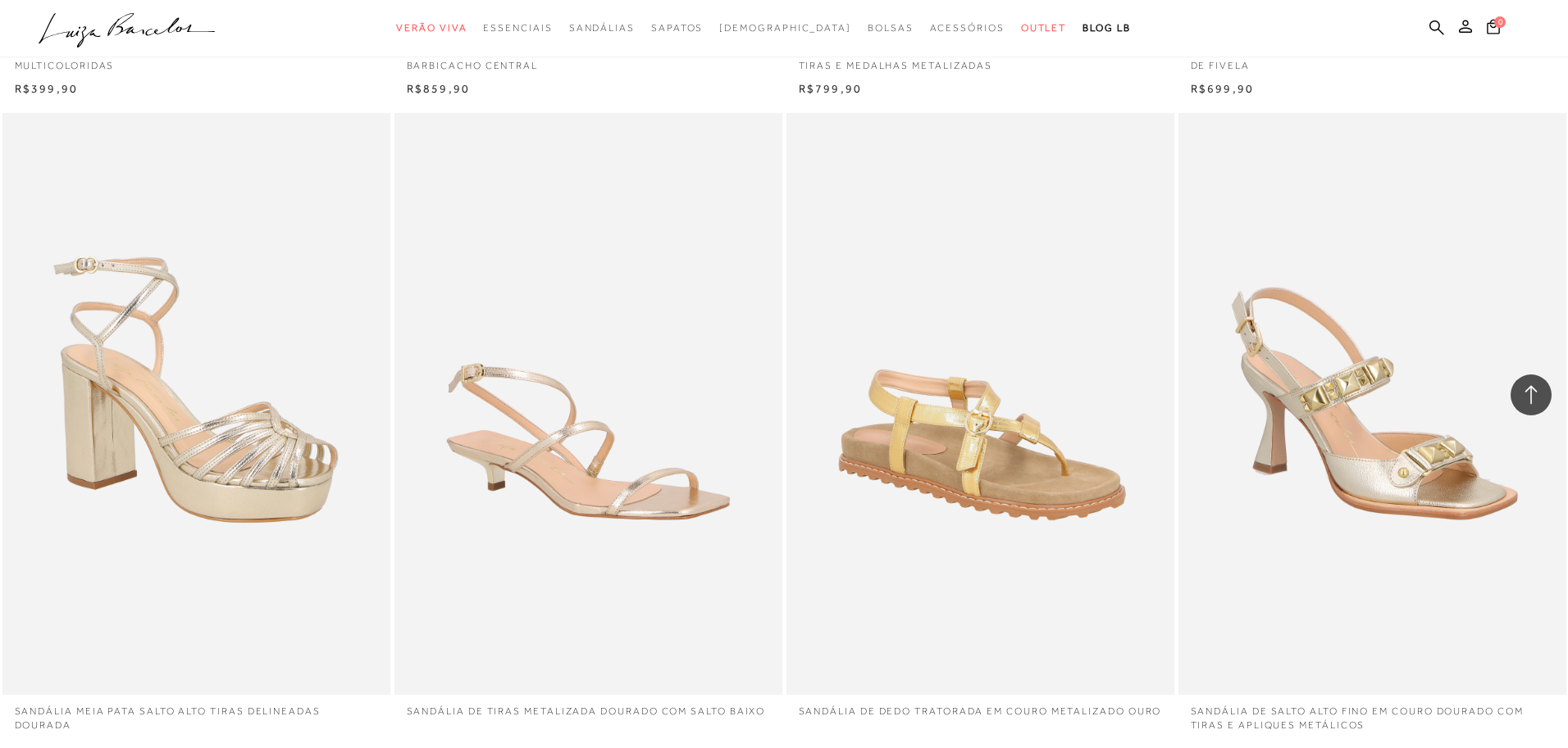
scroll to position [14476, 0]
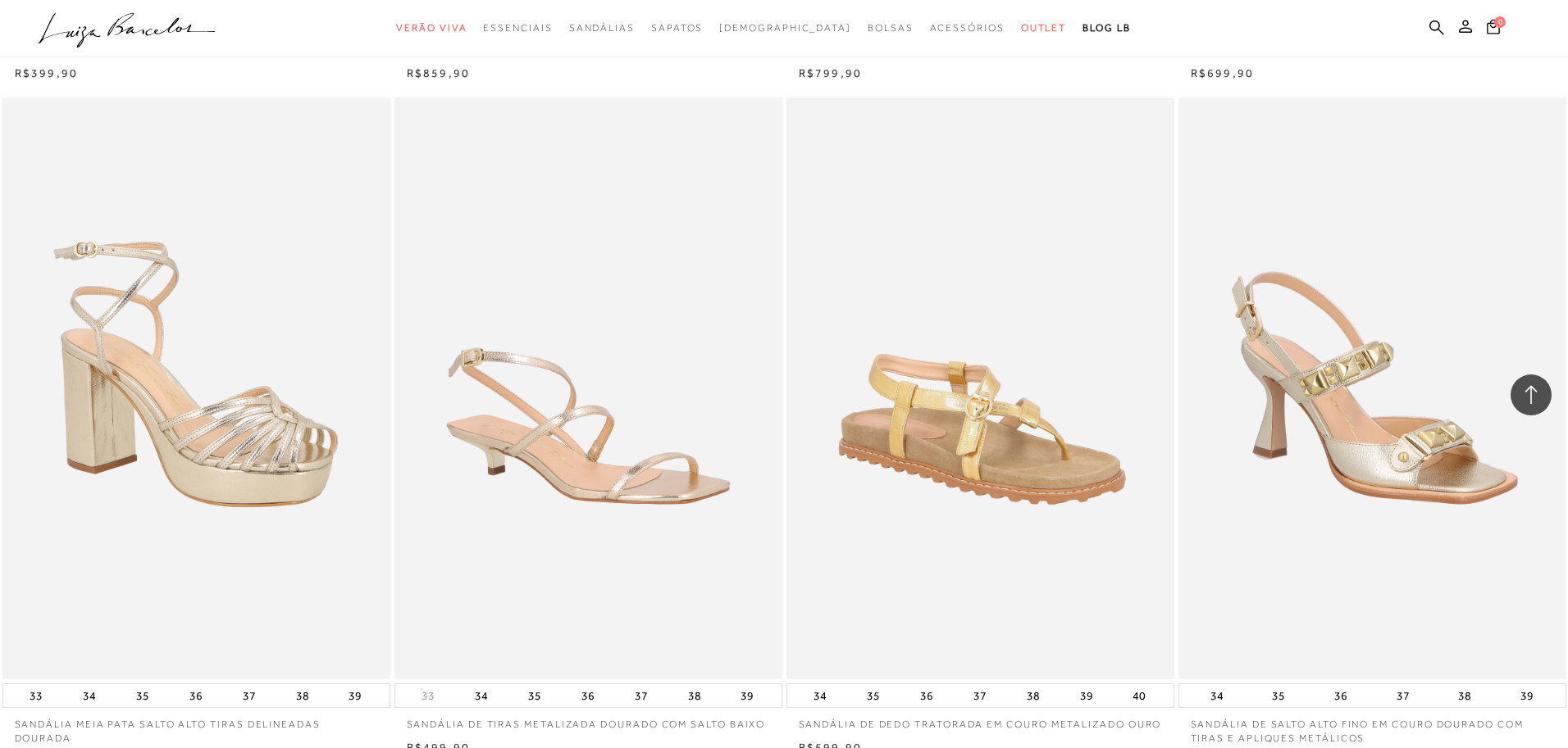
click at [1048, 457] on img at bounding box center [981, 388] width 385 height 577
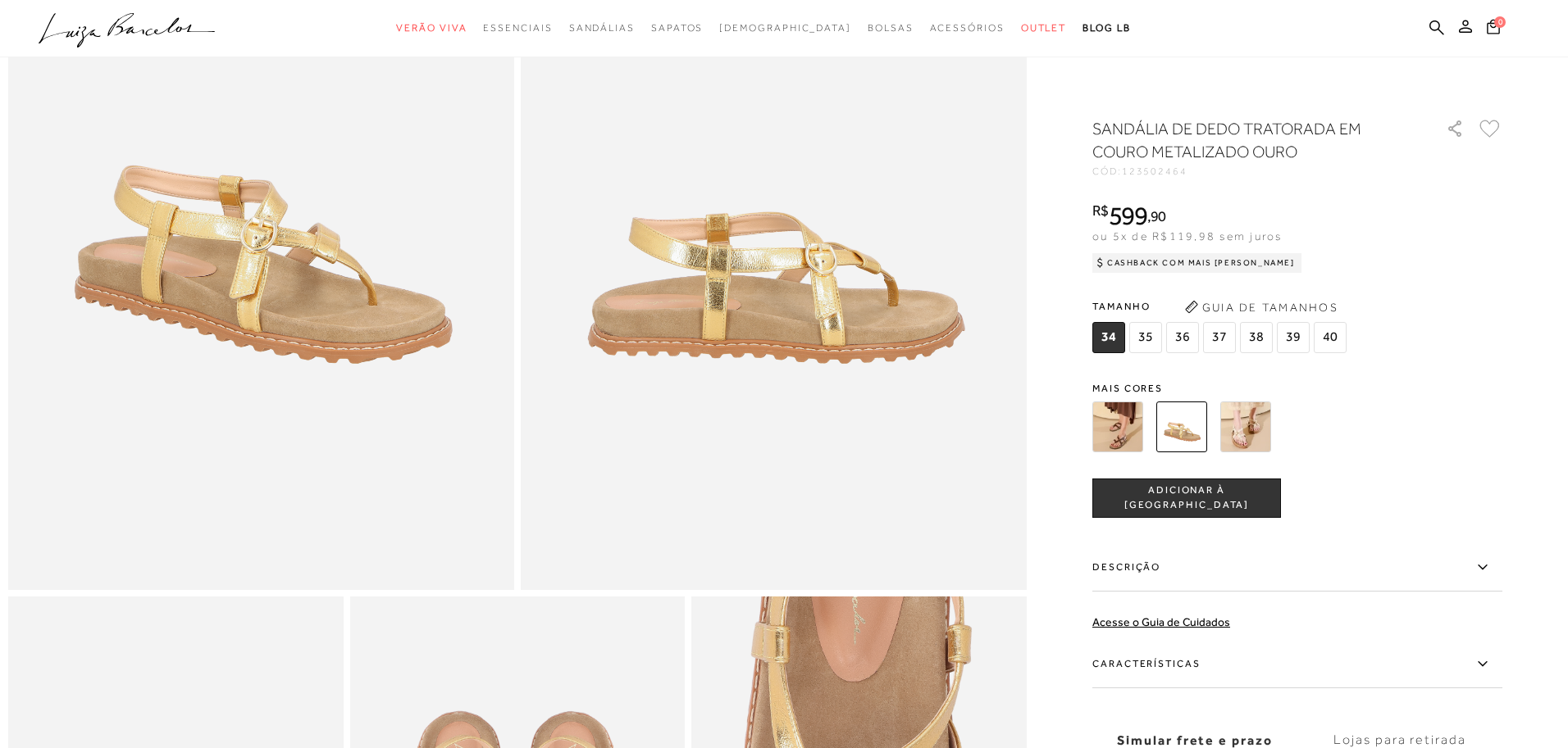
scroll to position [285, 0]
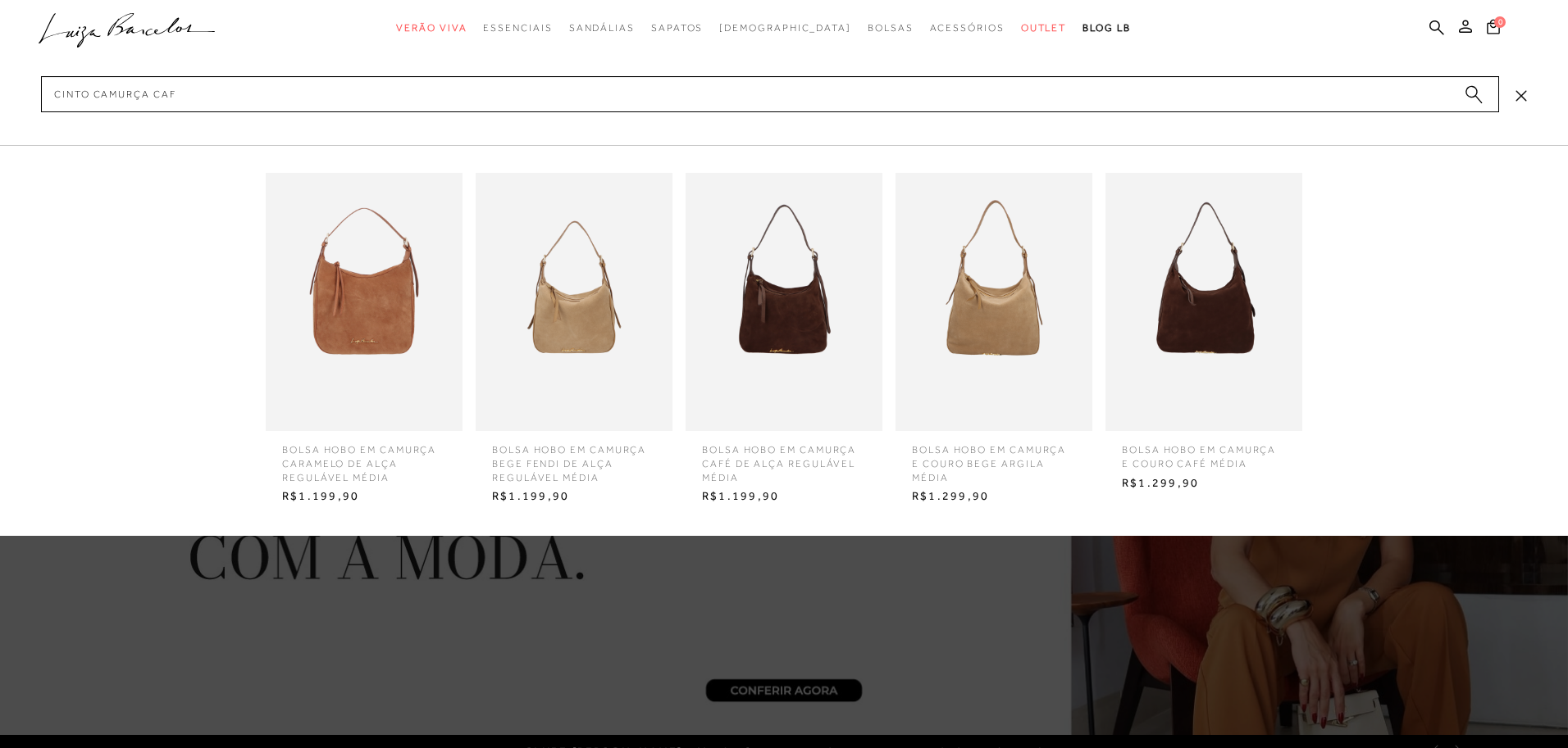
type input "cinto camurça cafe"
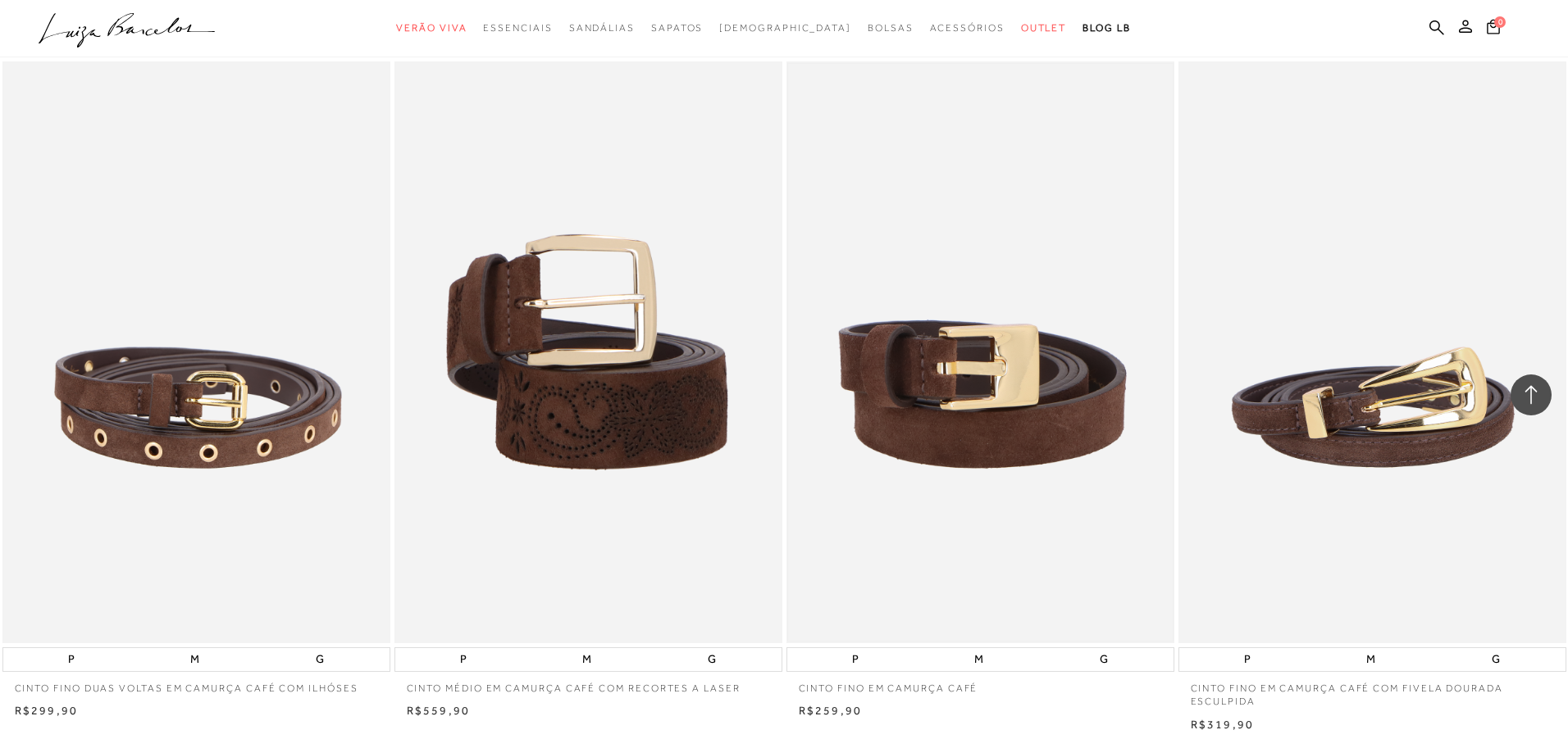
click at [913, 339] on img at bounding box center [981, 352] width 385 height 577
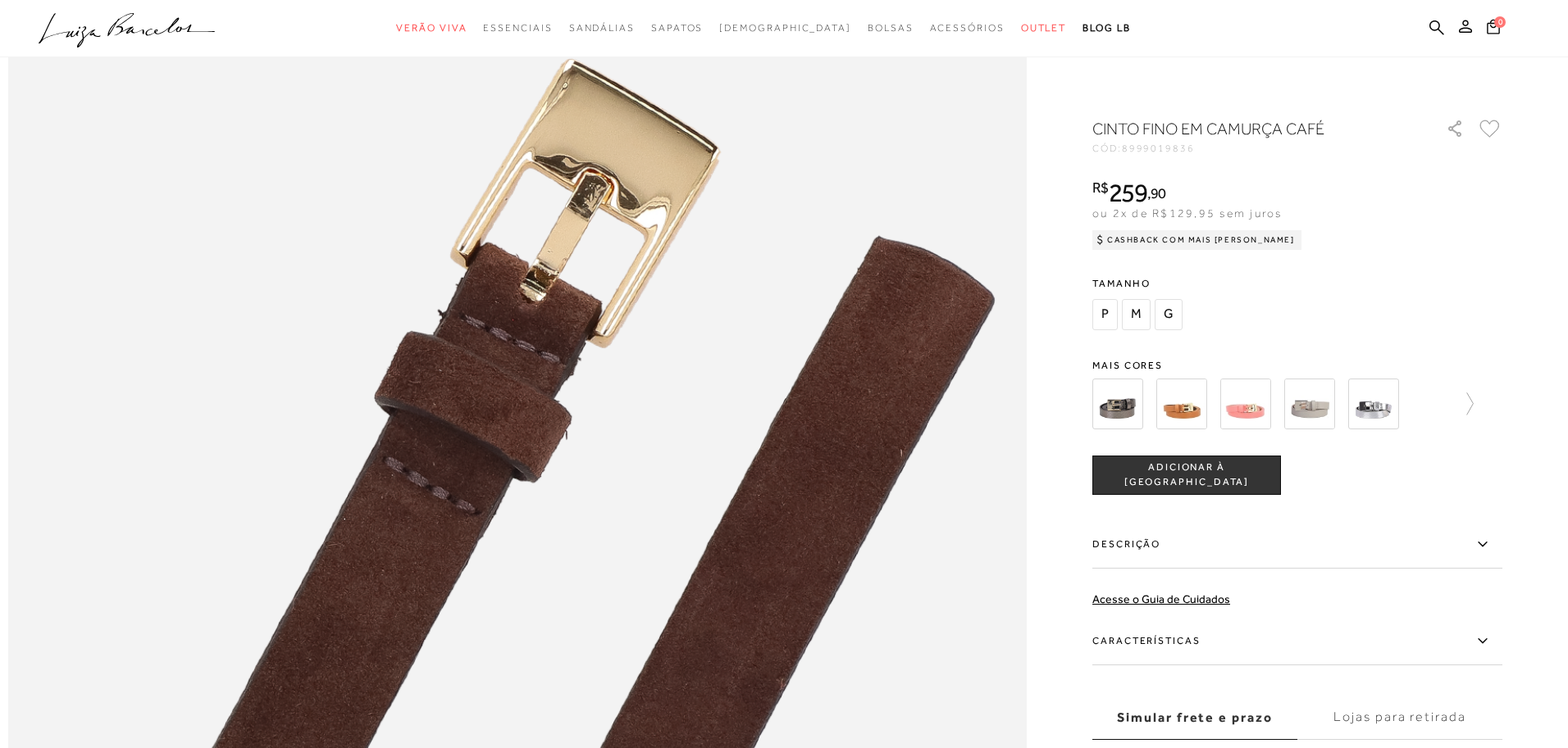
scroll to position [928, 0]
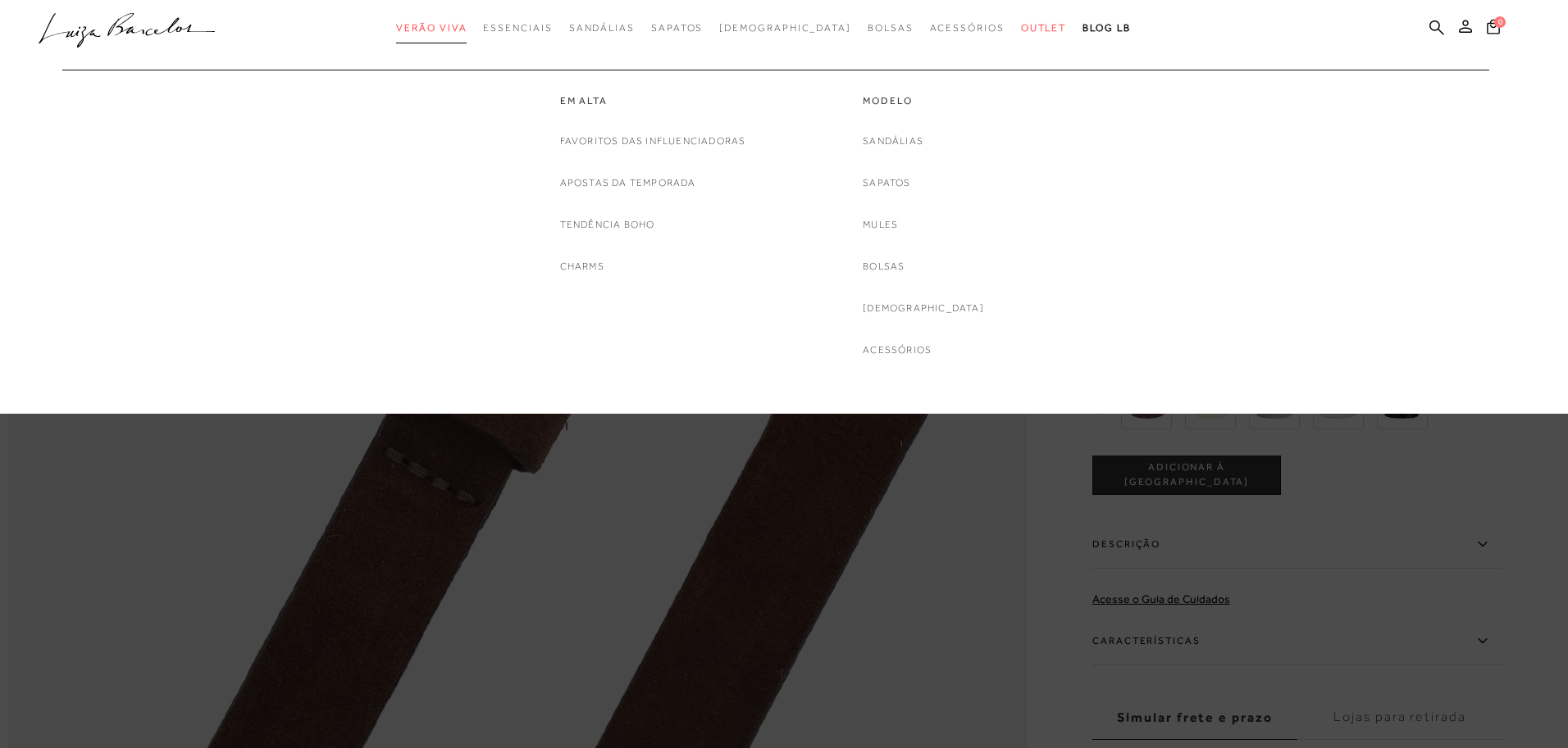
click at [467, 28] on span "Verão Viva" at bounding box center [431, 27] width 70 height 11
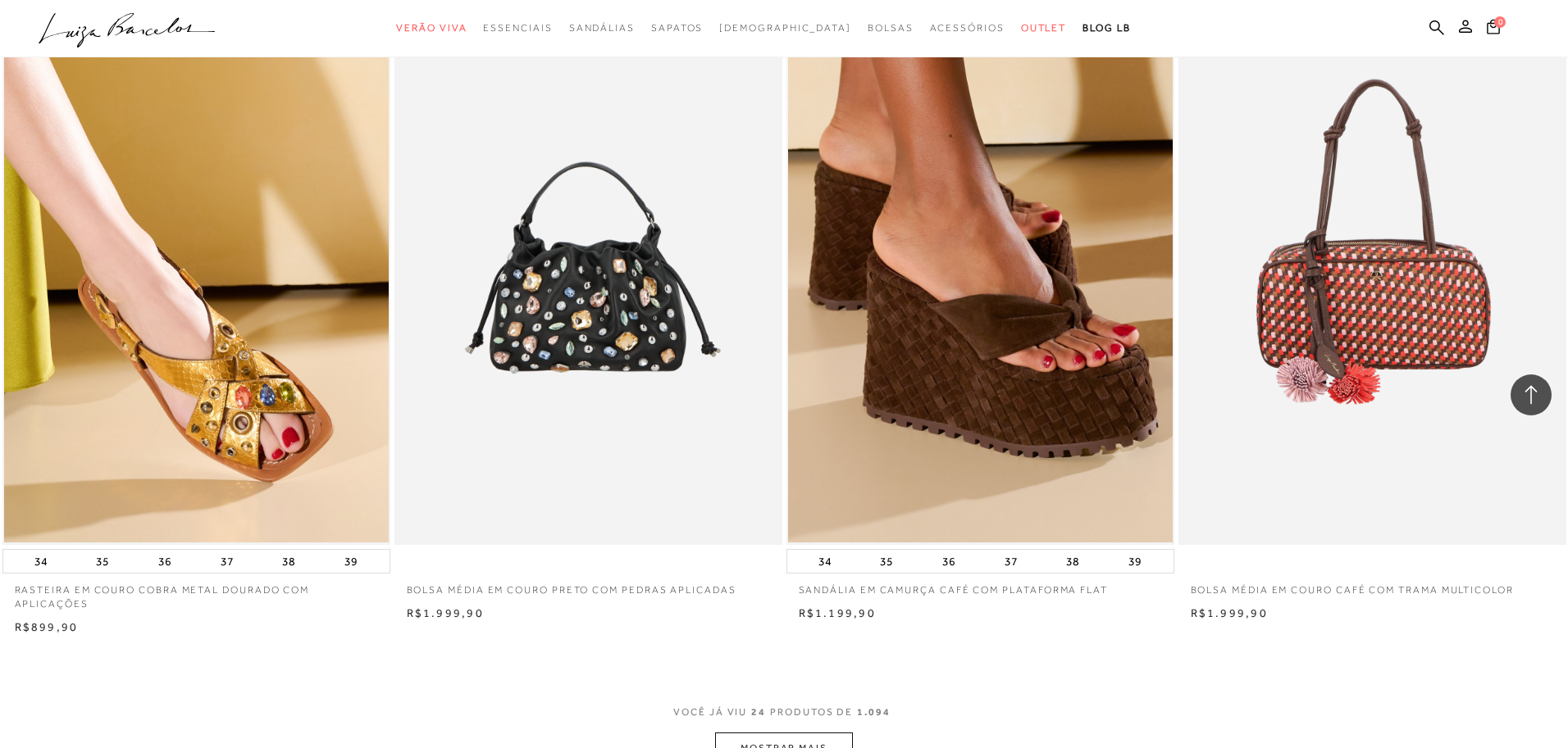
scroll to position [3672, 0]
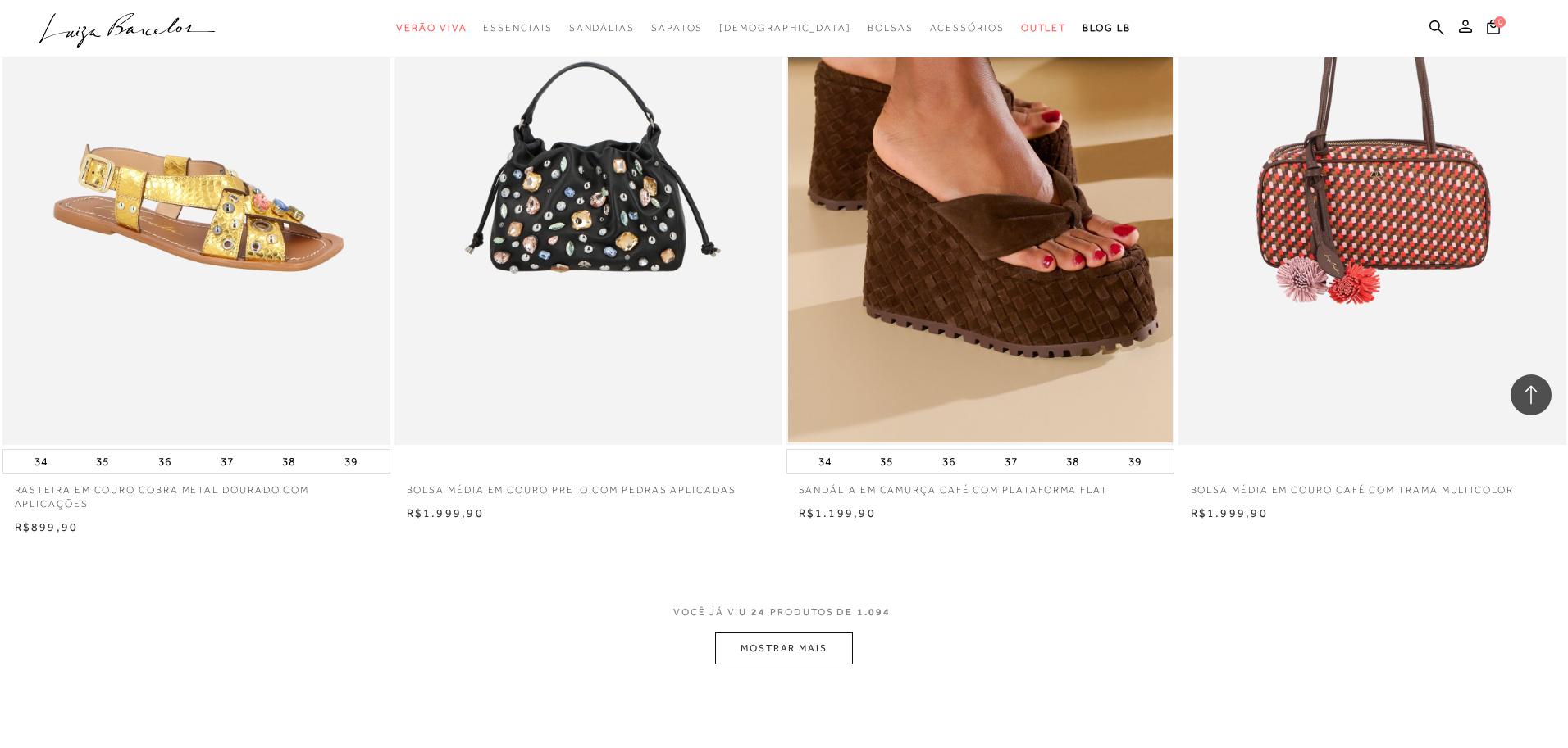
click at [246, 283] on img at bounding box center [198, 155] width 387 height 582
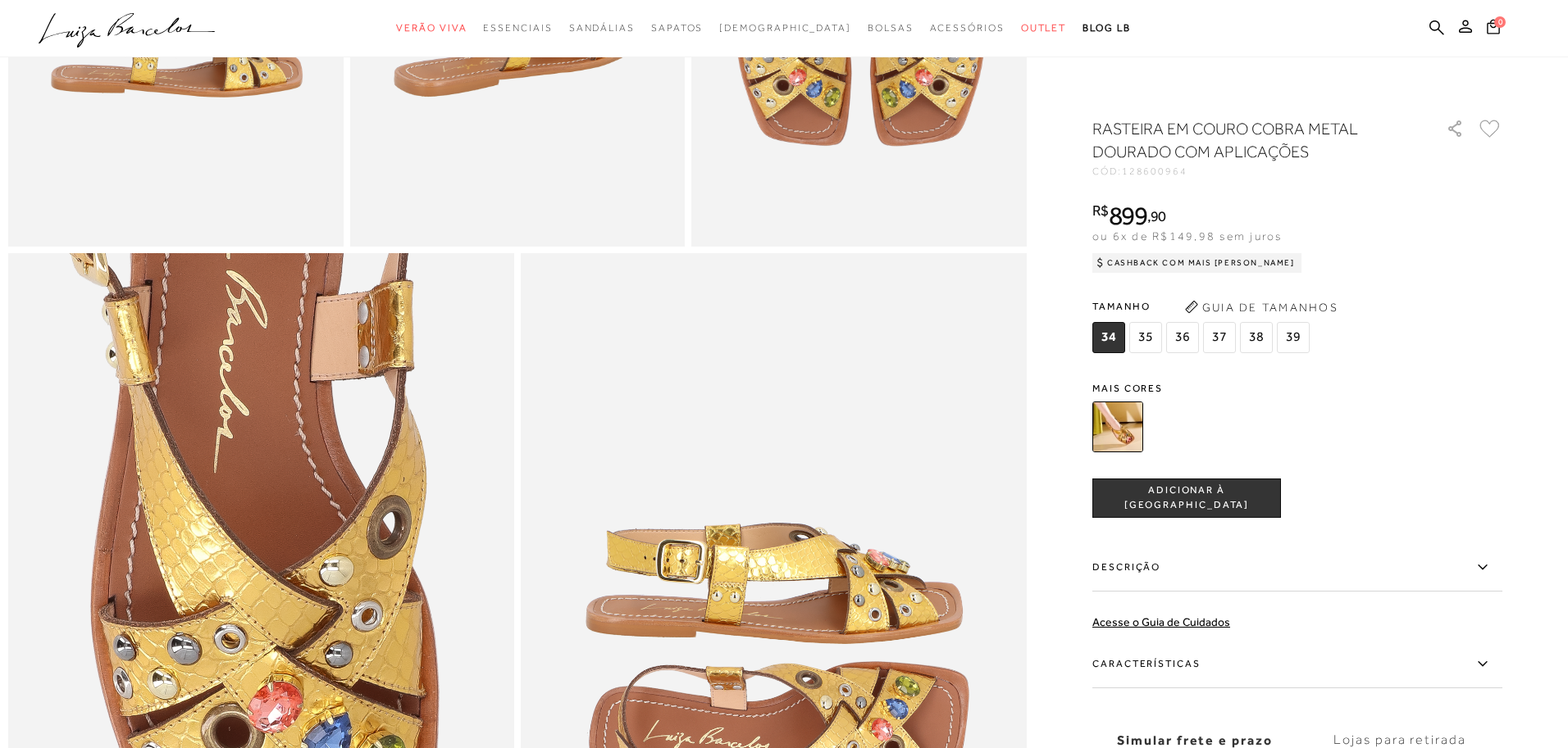
scroll to position [1140, 0]
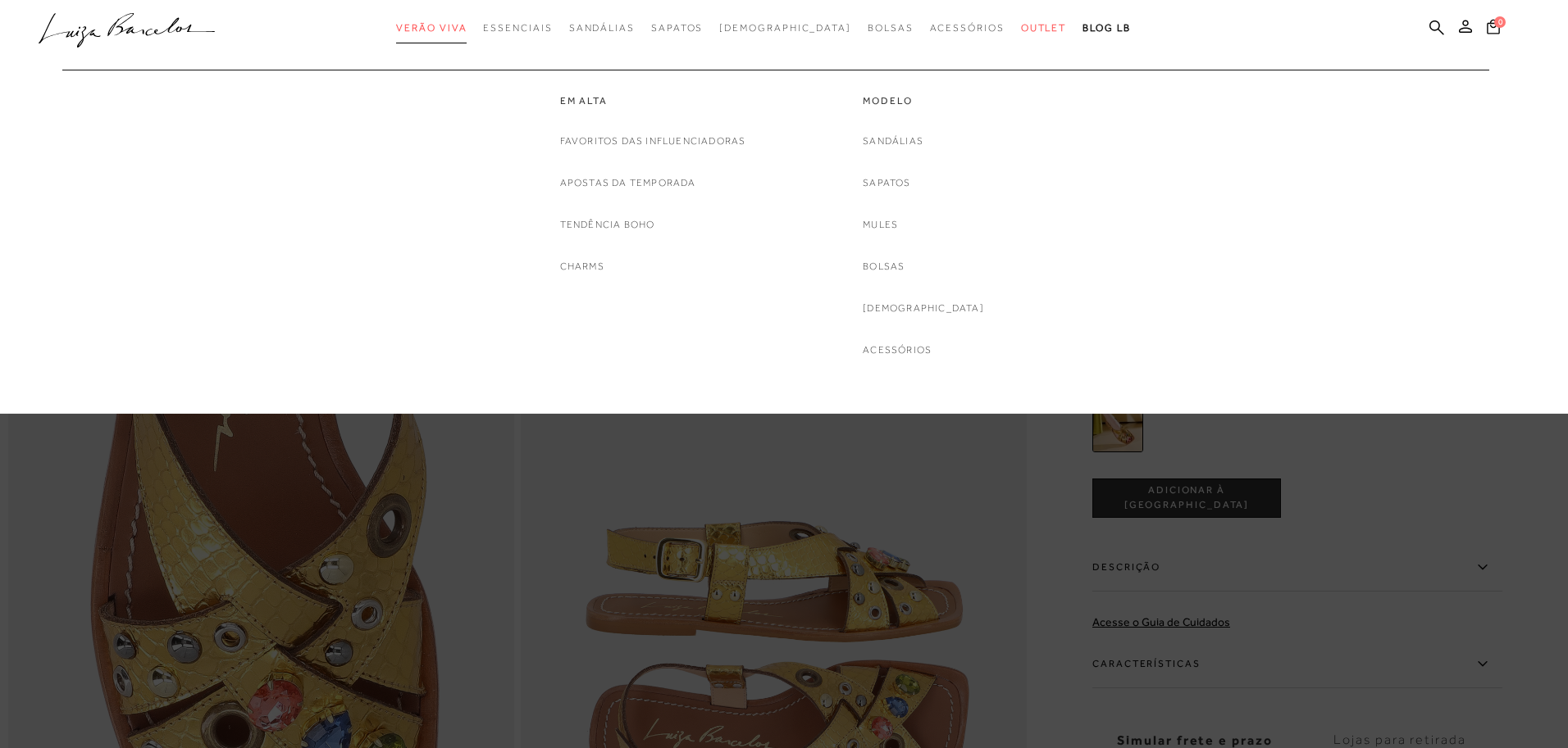
click at [467, 36] on link "Verão Viva" at bounding box center [431, 27] width 70 height 30
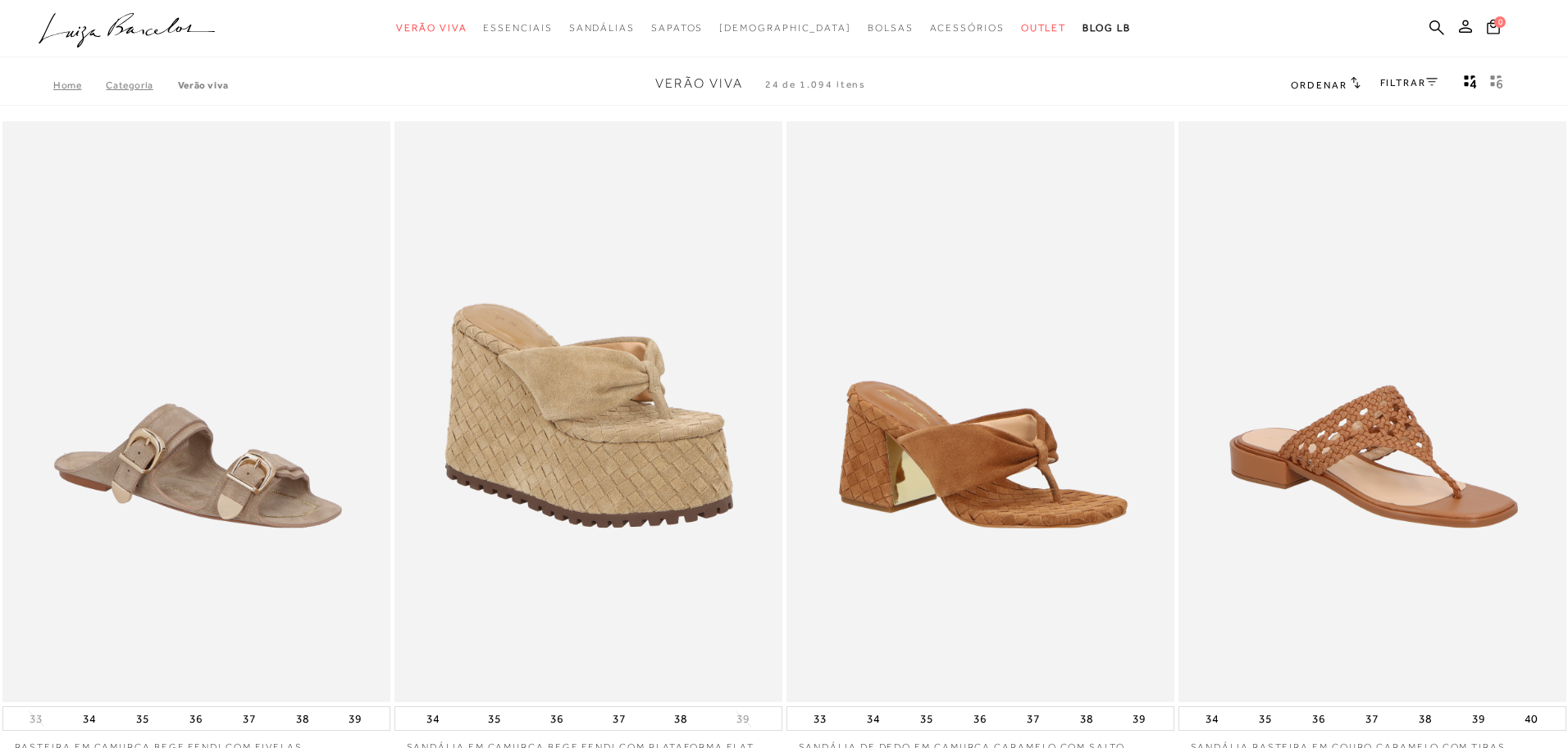
click at [1035, 395] on img at bounding box center [982, 412] width 387 height 582
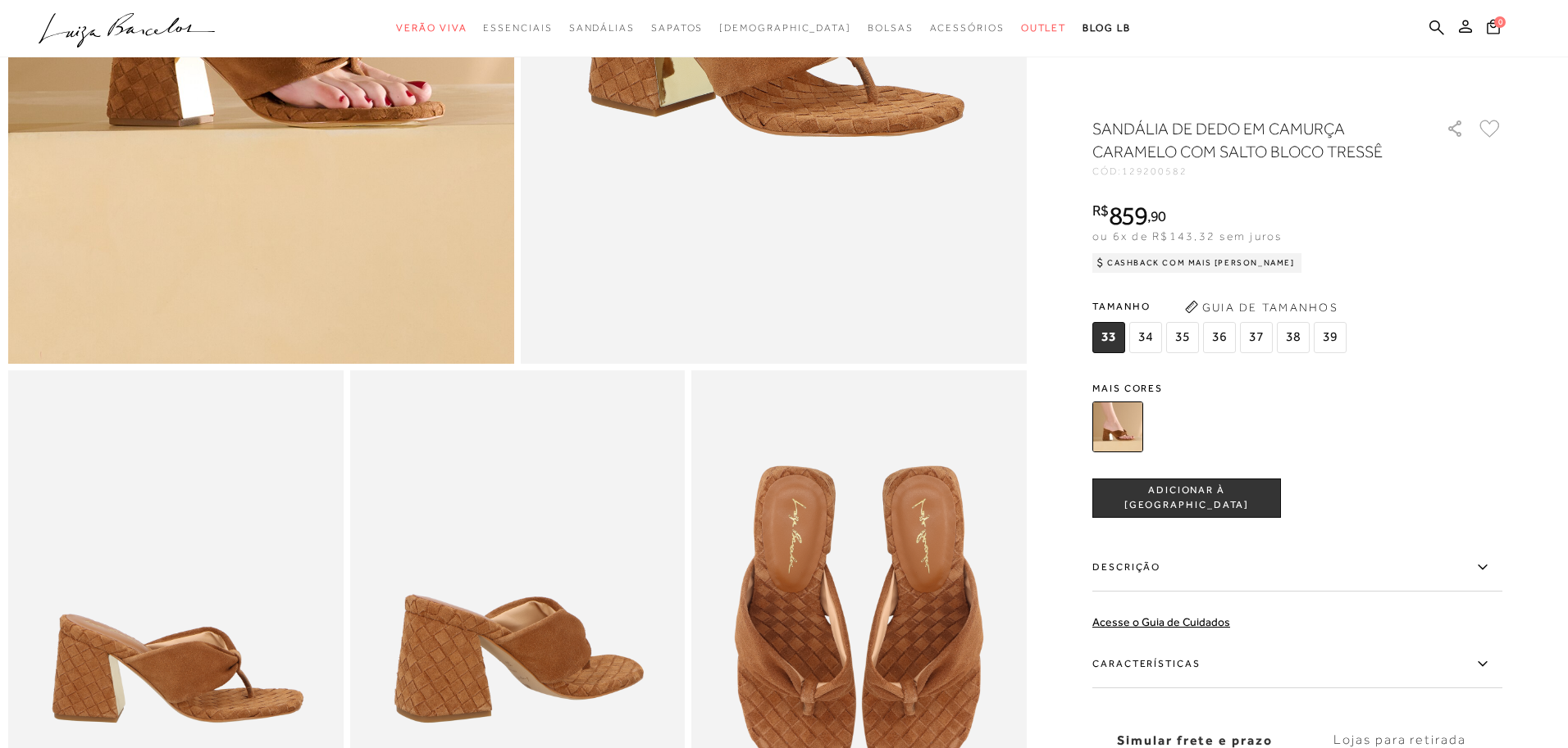
scroll to position [514, 0]
